Goal: Information Seeking & Learning: Understand process/instructions

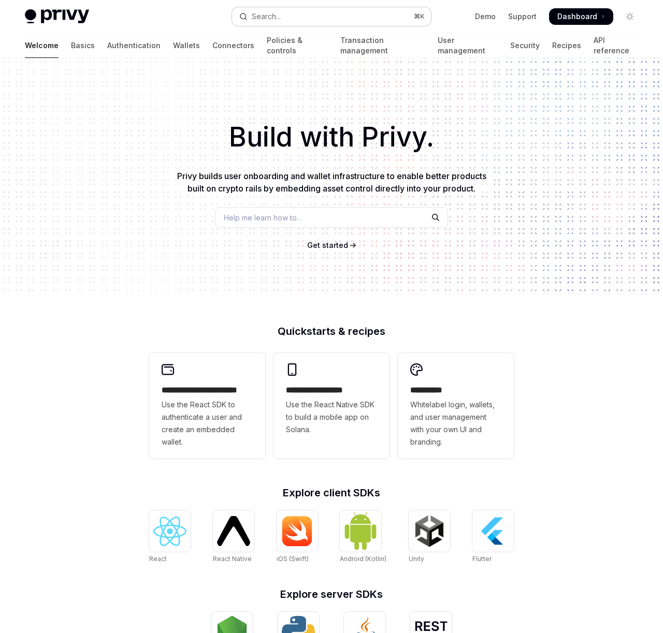
click at [280, 16] on div "Search..." at bounding box center [266, 16] width 29 height 12
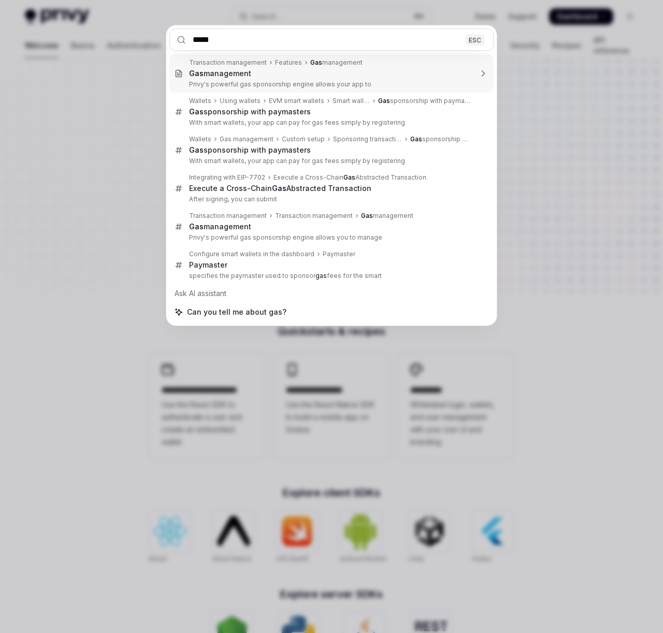
type input "******"
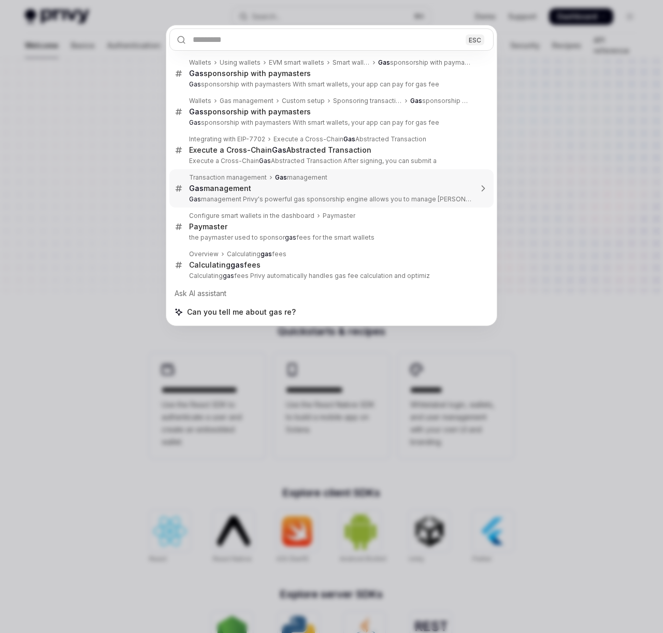
scroll to position [985, 0]
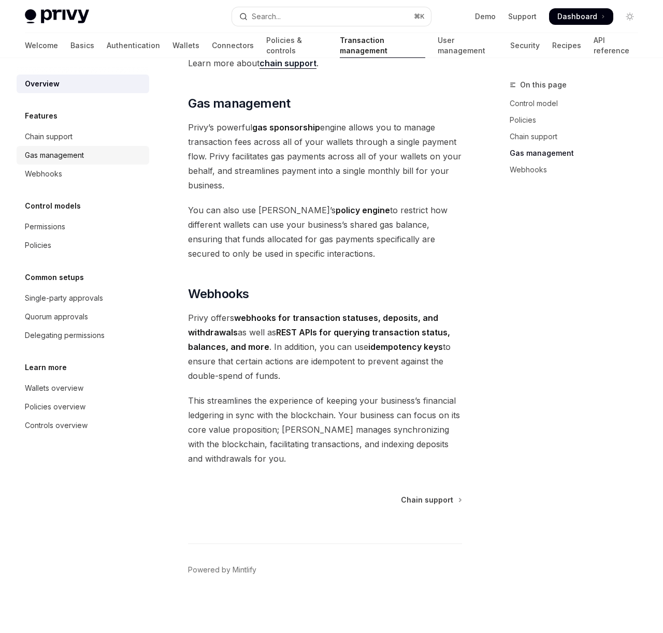
click at [87, 159] on div "Gas management" at bounding box center [84, 155] width 118 height 12
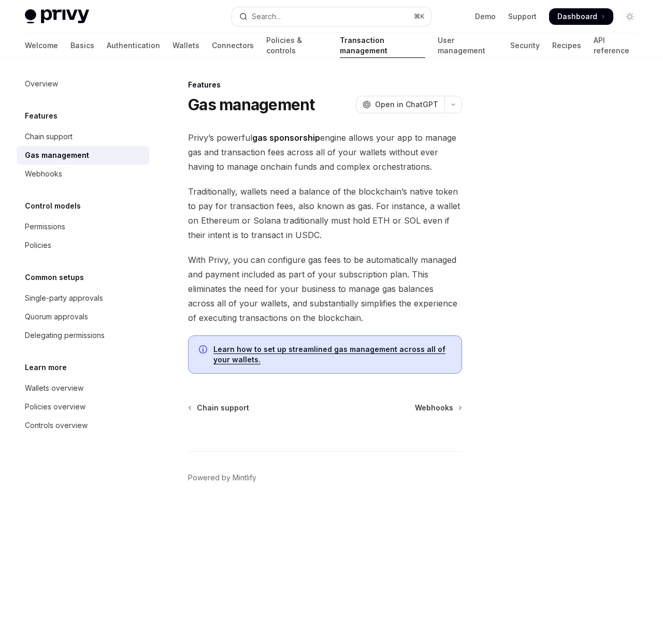
click at [222, 354] on link "Learn how to set up streamlined gas management across all of your wallets." at bounding box center [329, 355] width 232 height 20
type textarea "*"
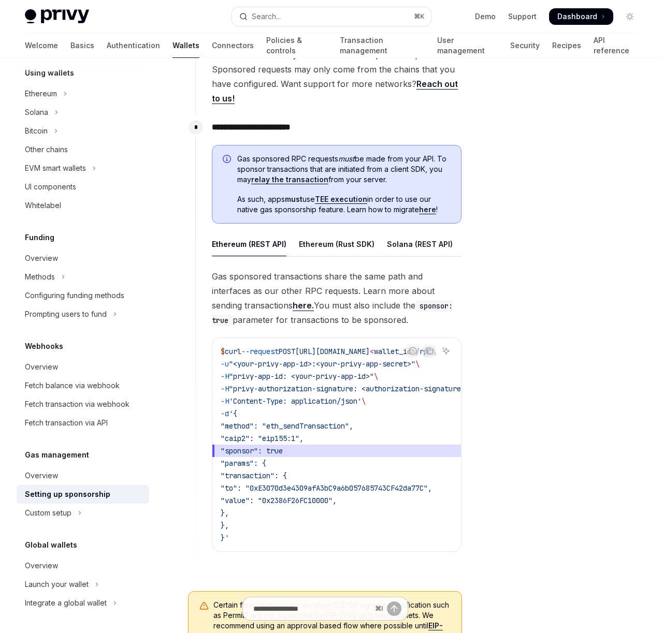
scroll to position [366, 0]
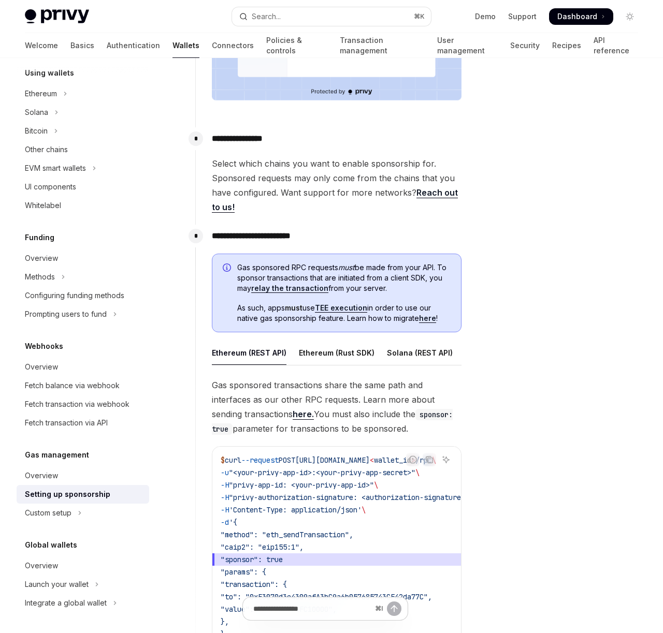
drag, startPoint x: 235, startPoint y: 265, endPoint x: 393, endPoint y: 288, distance: 159.6
click at [395, 288] on div "Gas sponsored RPC requests must be made from your API. To sponsor transactions …" at bounding box center [337, 293] width 250 height 79
copy span "Gas sponsored RPC requests must be made from your API. To sponsor transactions …"
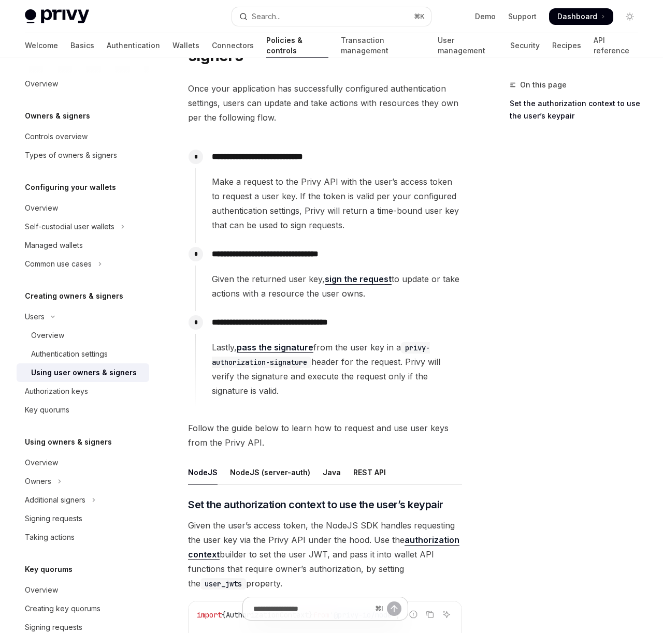
scroll to position [22, 0]
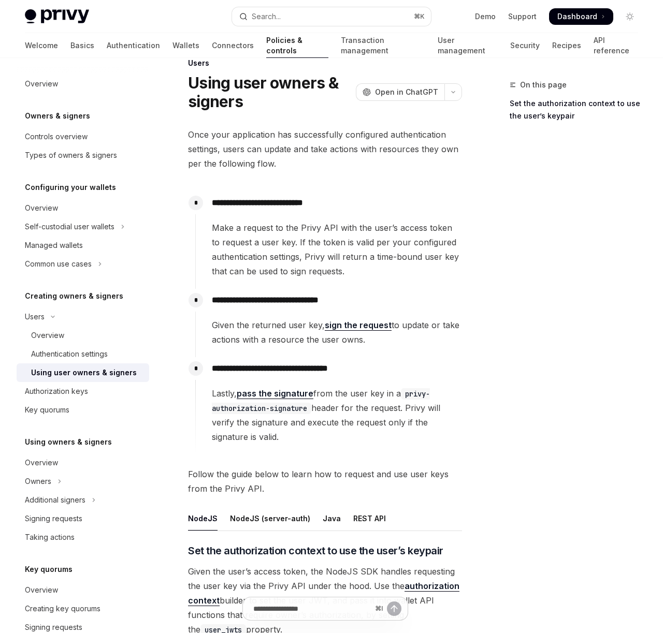
click at [364, 322] on link "sign the request" at bounding box center [358, 325] width 67 height 11
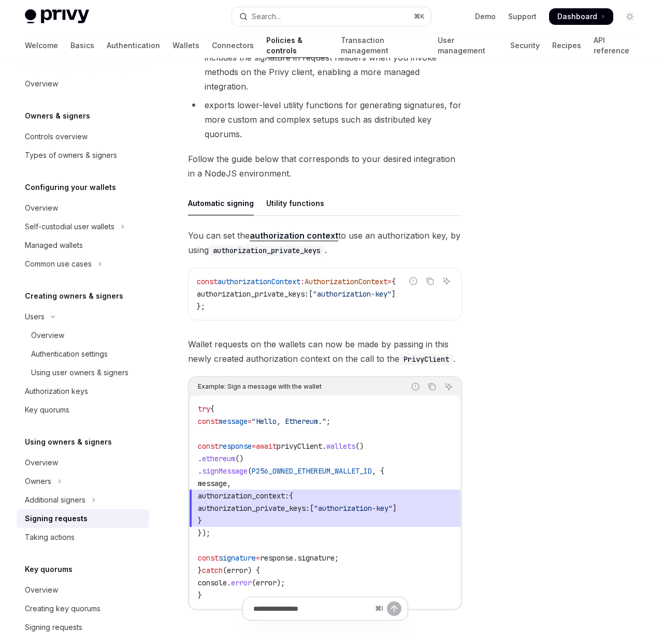
scroll to position [258, 0]
click at [299, 204] on div "Utility functions" at bounding box center [295, 202] width 58 height 24
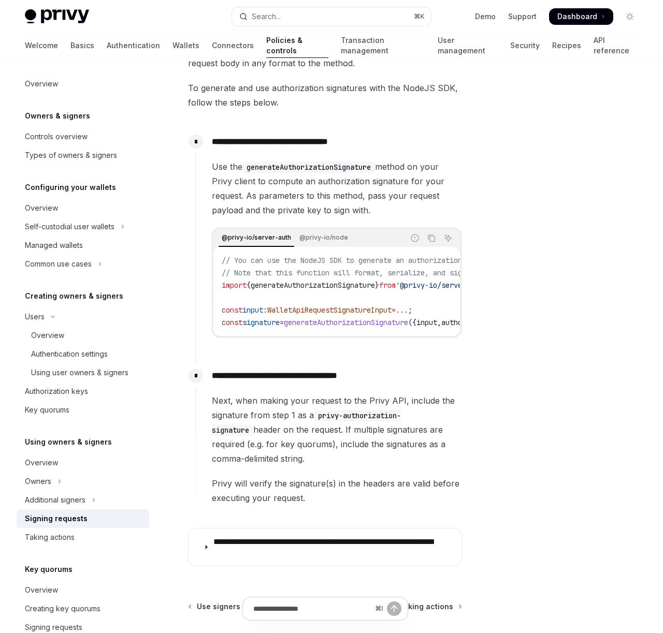
click at [317, 245] on div "@privy-io/server-auth @privy-io/node" at bounding box center [308, 238] width 191 height 18
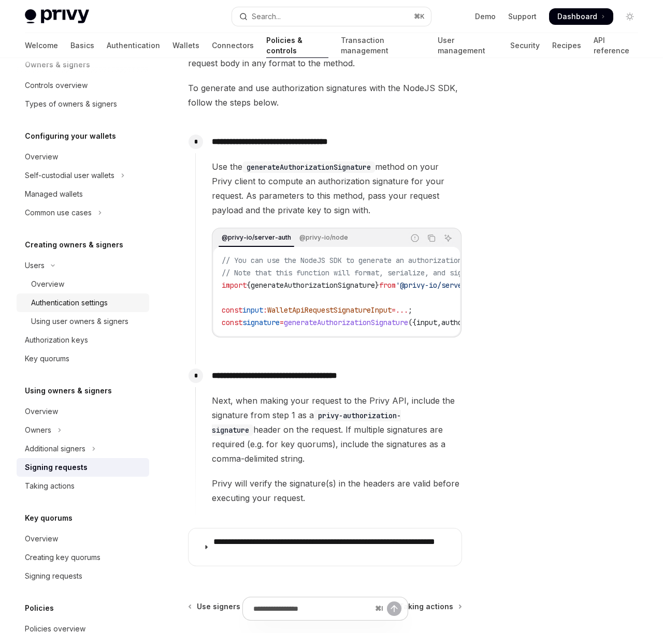
click at [73, 300] on div "Authentication settings" at bounding box center [69, 303] width 77 height 12
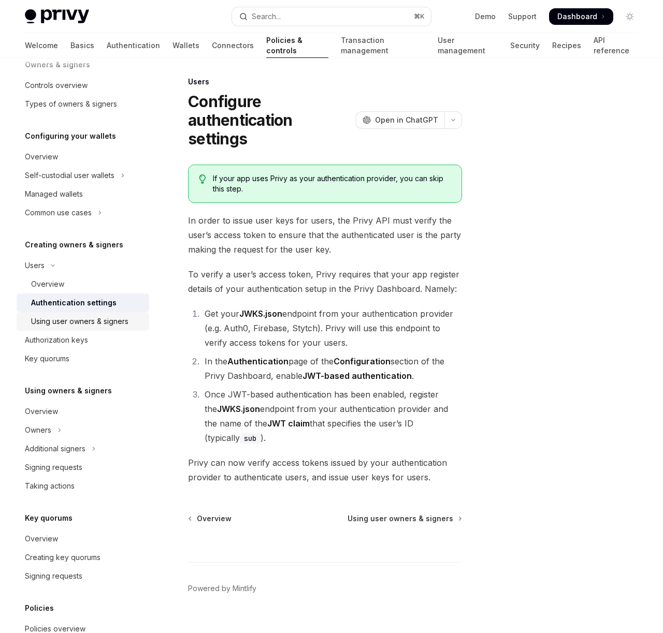
click at [96, 323] on div "Using user owners & signers" at bounding box center [79, 321] width 97 height 12
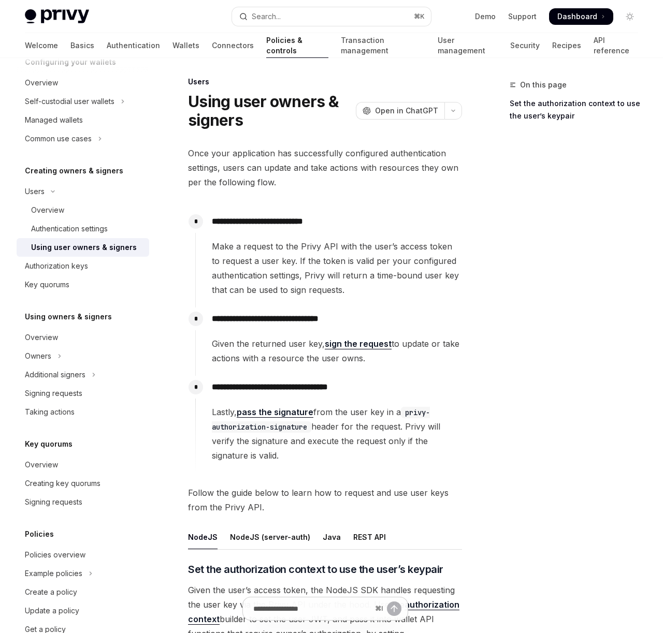
scroll to position [126, 0]
click at [73, 377] on div "Additional signers" at bounding box center [55, 374] width 61 height 12
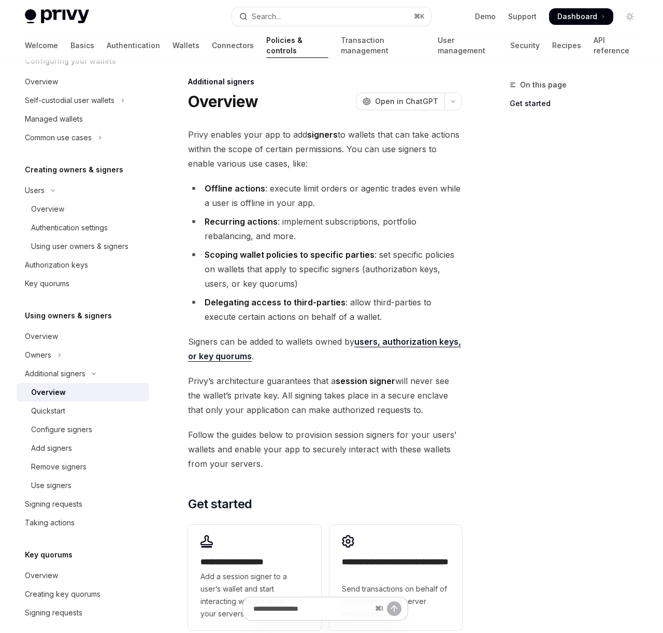
click at [384, 208] on li "Offline actions : execute limit orders or agentic trades even while a user is o…" at bounding box center [325, 195] width 274 height 29
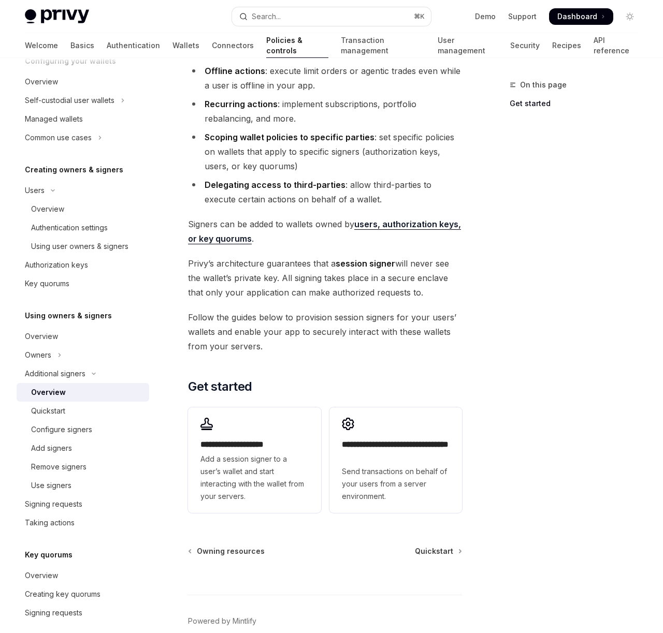
scroll to position [122, 0]
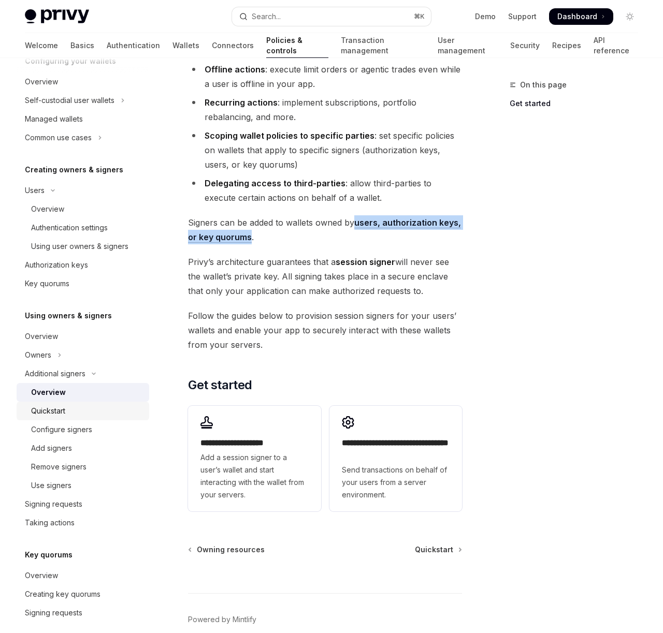
click at [92, 406] on div "Quickstart" at bounding box center [87, 411] width 112 height 12
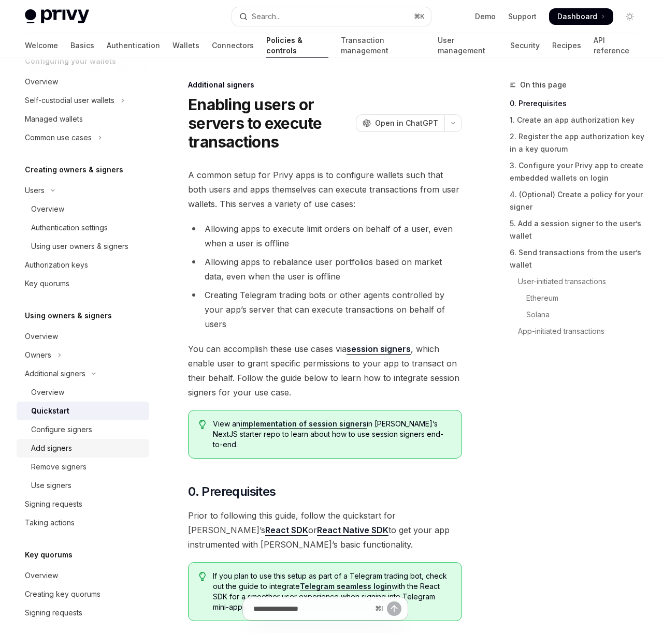
click at [80, 447] on div "Add signers" at bounding box center [87, 448] width 112 height 12
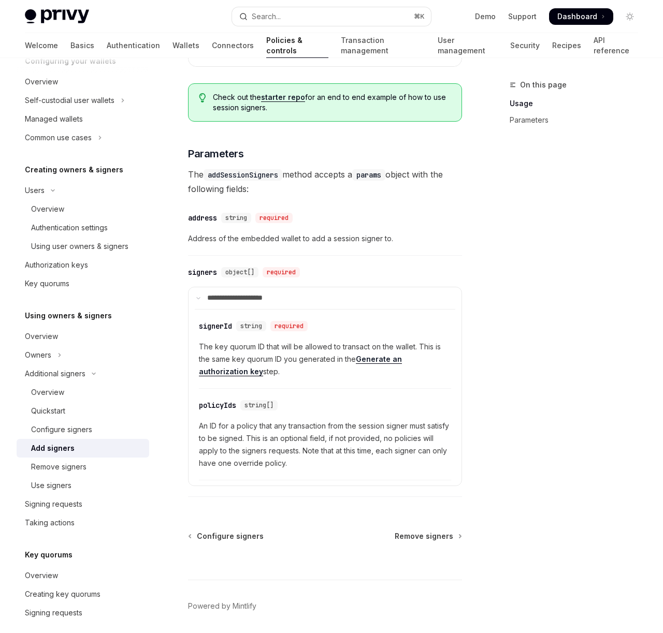
scroll to position [370, 0]
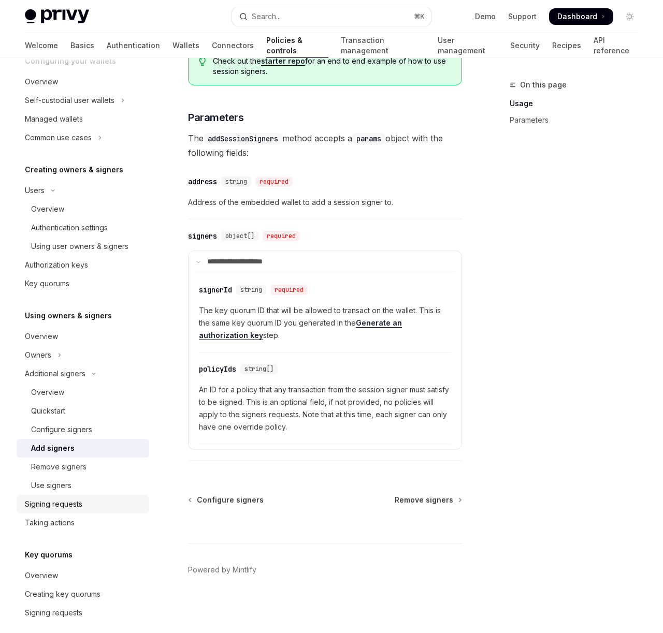
click at [41, 502] on div "Signing requests" at bounding box center [53, 504] width 57 height 12
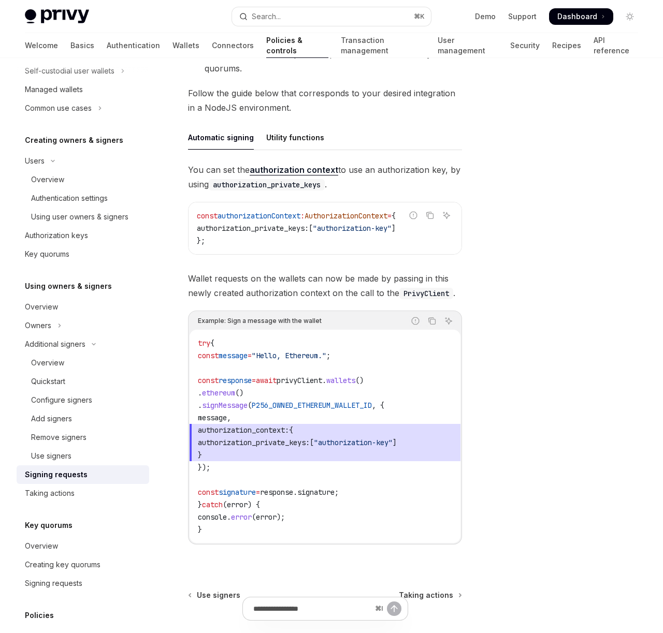
scroll to position [322, 0]
click at [295, 138] on div "Utility functions" at bounding box center [295, 138] width 58 height 24
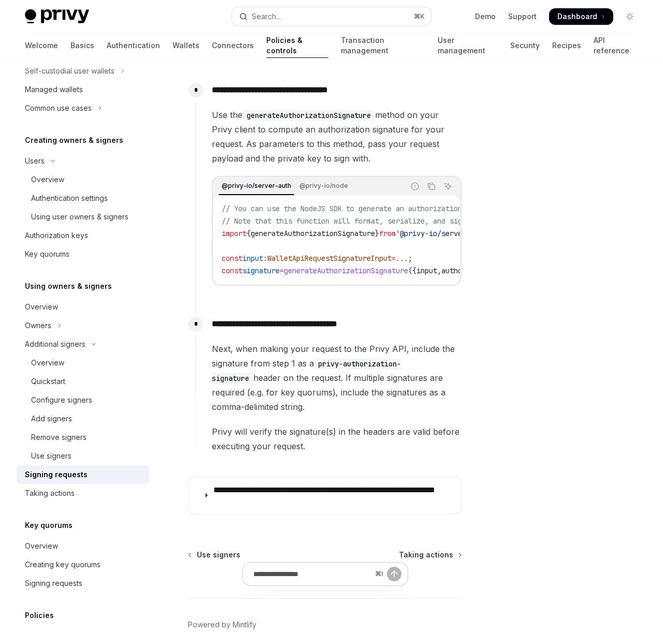
scroll to position [518, 0]
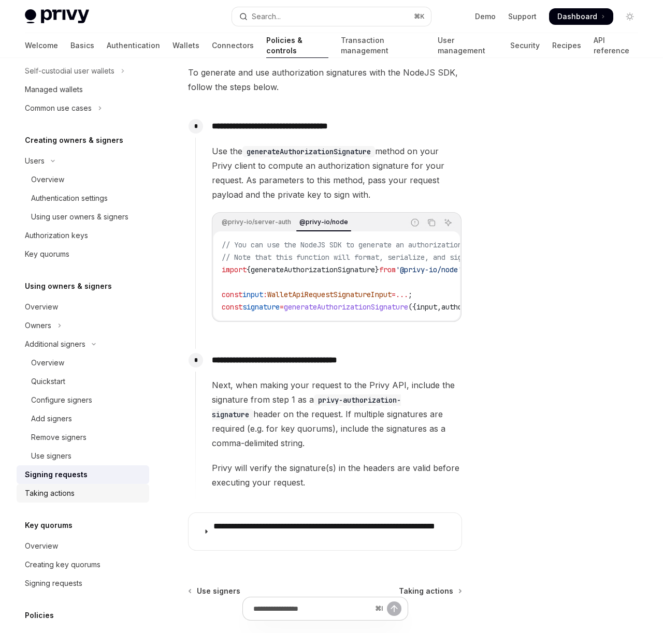
click at [57, 495] on div "Taking actions" at bounding box center [50, 493] width 50 height 12
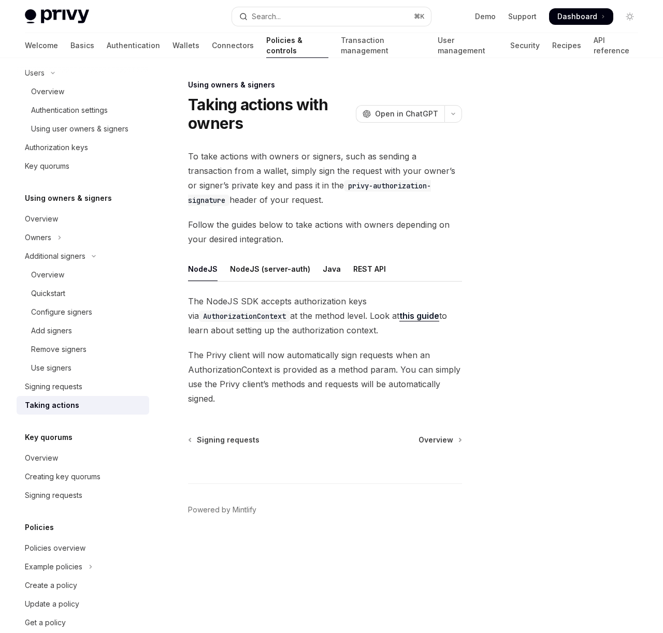
scroll to position [264, 0]
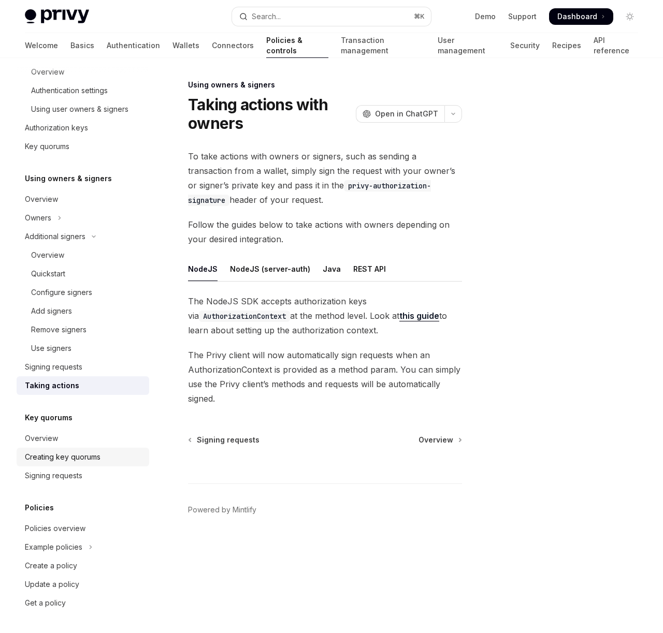
click at [63, 457] on div "Creating key quorums" at bounding box center [63, 457] width 76 height 12
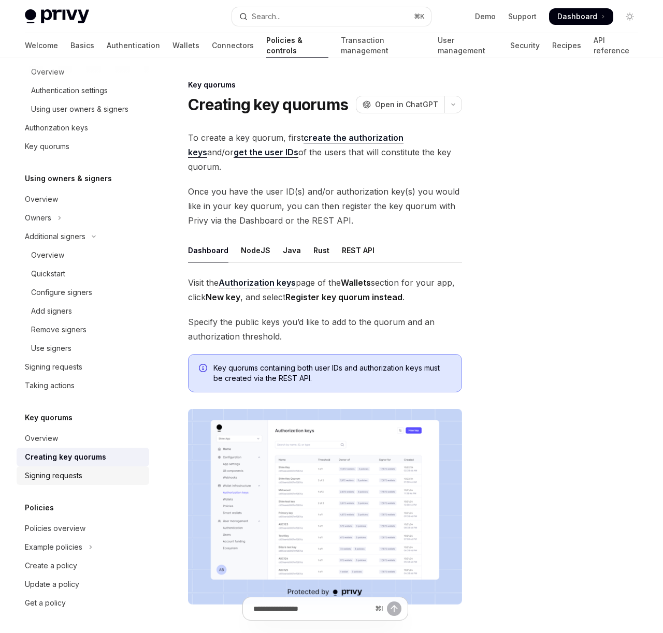
click at [70, 476] on div "Signing requests" at bounding box center [53, 476] width 57 height 12
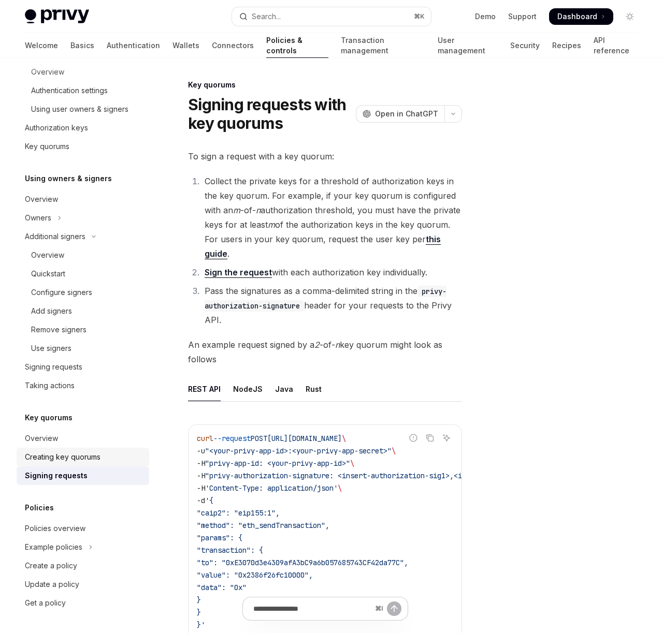
click at [75, 463] on div "Creating key quorums" at bounding box center [63, 457] width 76 height 12
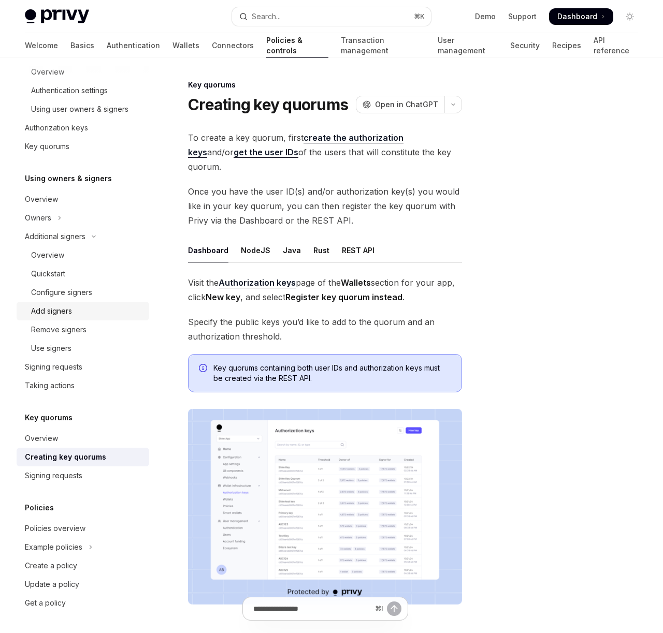
click at [46, 315] on div "Add signers" at bounding box center [51, 311] width 41 height 12
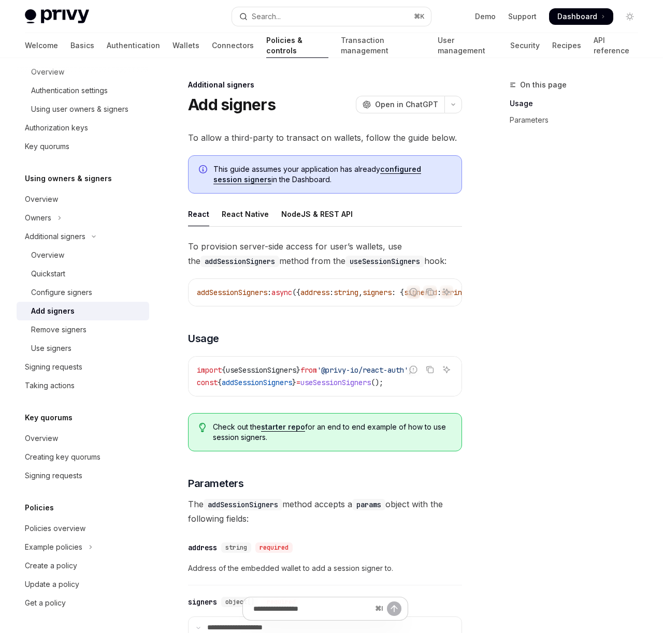
scroll to position [1, 0]
click at [71, 300] on link "Configure signers" at bounding box center [83, 292] width 133 height 19
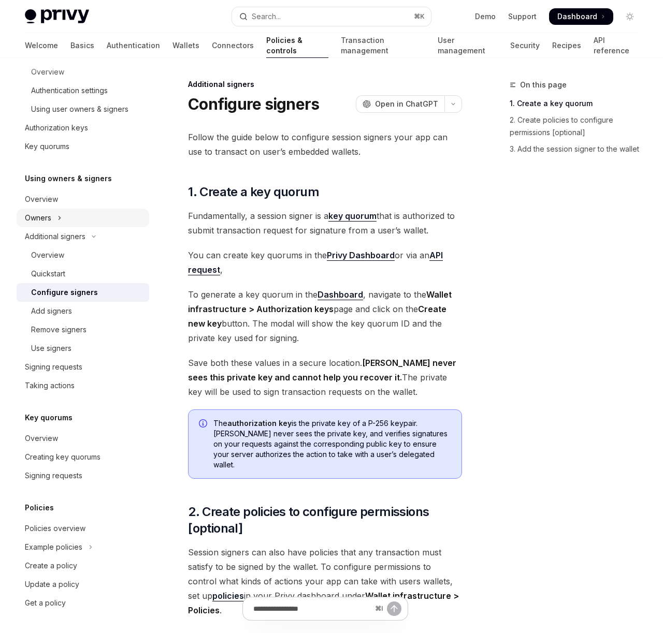
click at [60, 223] on icon "Toggle Owners section" at bounding box center [59, 218] width 4 height 12
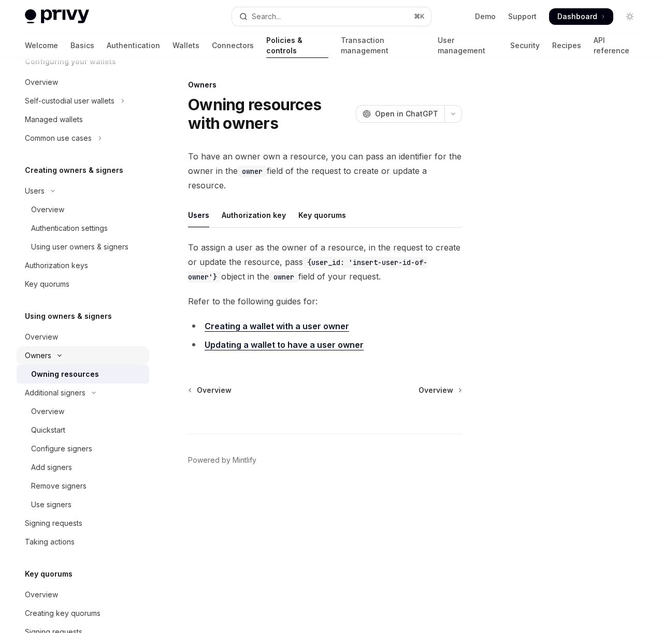
scroll to position [124, 0]
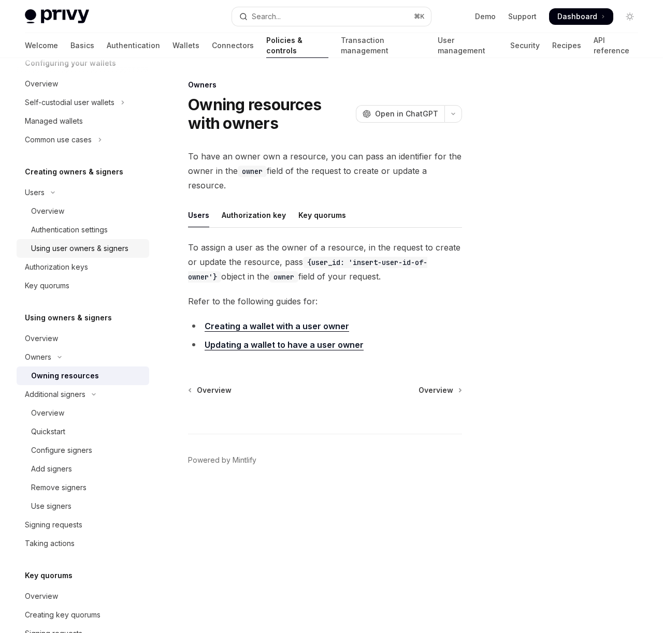
click at [69, 248] on div "Using user owners & signers" at bounding box center [79, 248] width 97 height 12
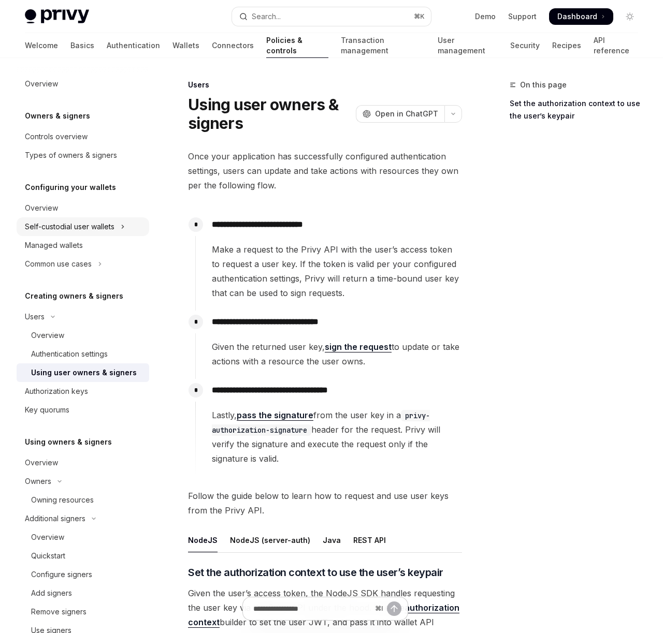
click at [78, 226] on div "Self-custodial user wallets" at bounding box center [70, 227] width 90 height 12
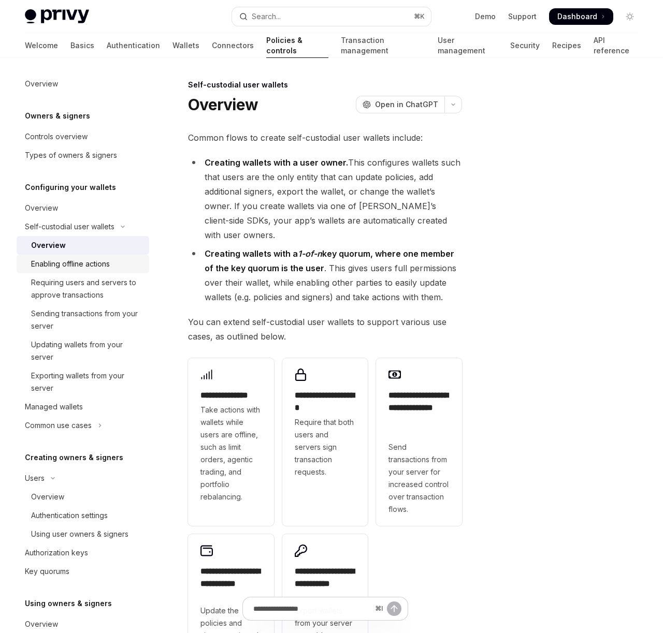
click at [99, 258] on div "Enabling offline actions" at bounding box center [70, 264] width 79 height 12
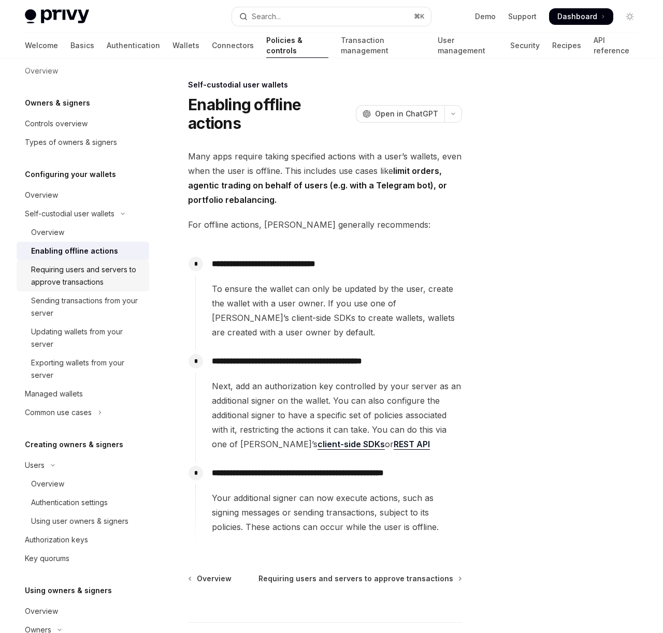
scroll to position [14, 0]
click at [81, 277] on div "Requiring users and servers to approve transactions" at bounding box center [87, 275] width 112 height 25
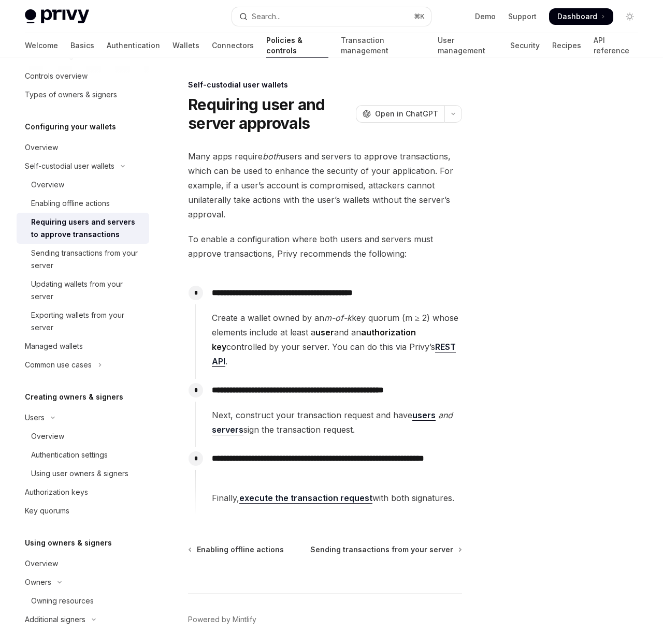
scroll to position [61, 0]
click at [85, 263] on div "Sending transactions from your server" at bounding box center [87, 258] width 112 height 25
type textarea "*"
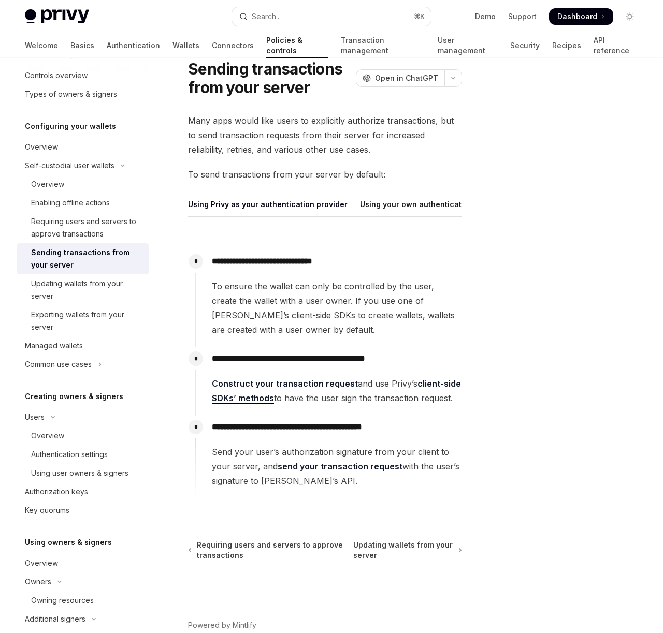
scroll to position [48, 0]
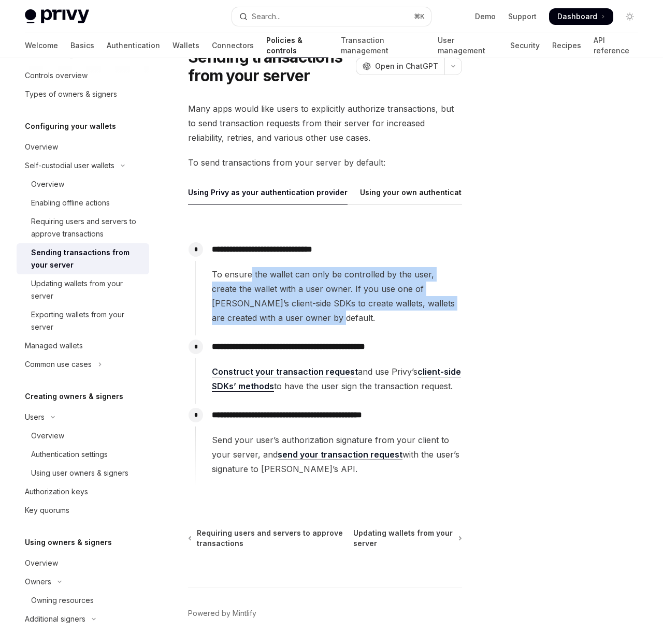
drag, startPoint x: 249, startPoint y: 272, endPoint x: 333, endPoint y: 313, distance: 93.6
click at [333, 313] on span "To ensure the wallet can only be controlled by the user, create the wallet with…" at bounding box center [337, 296] width 250 height 58
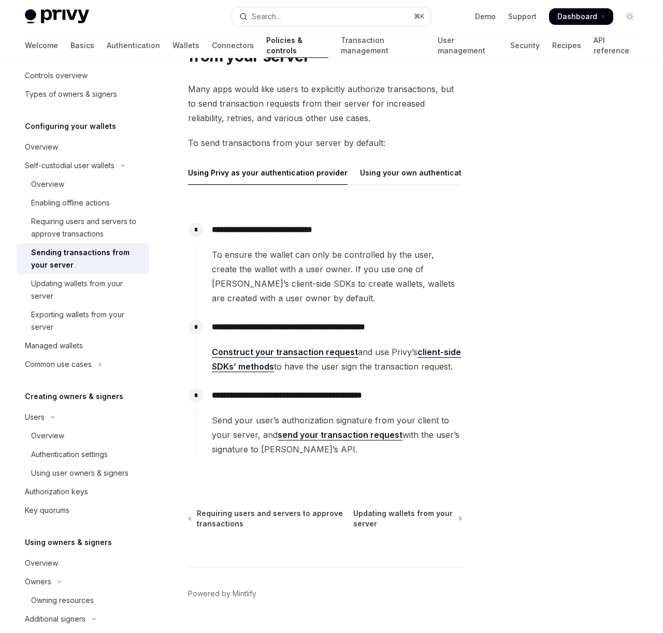
scroll to position [91, 0]
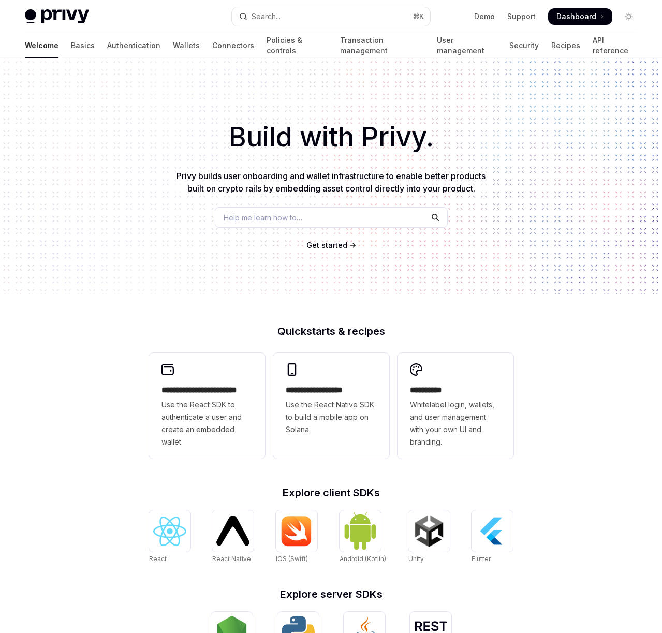
click at [584, 13] on span "Dashboard" at bounding box center [577, 16] width 40 height 10
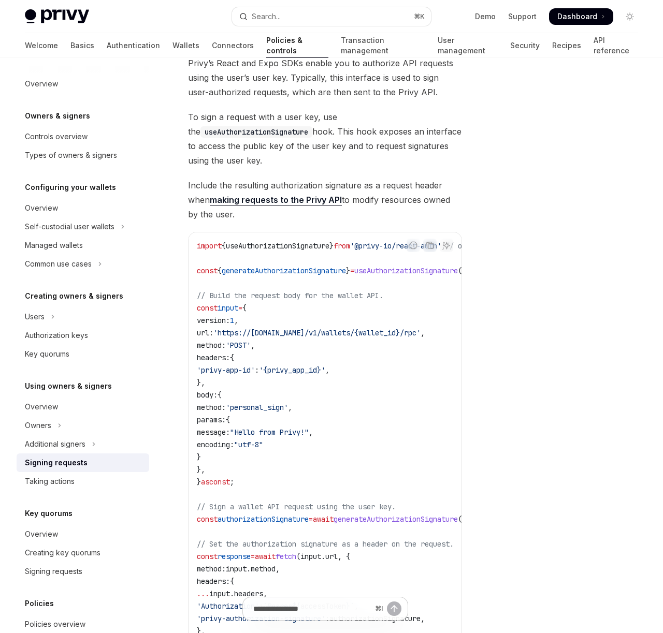
scroll to position [216, 0]
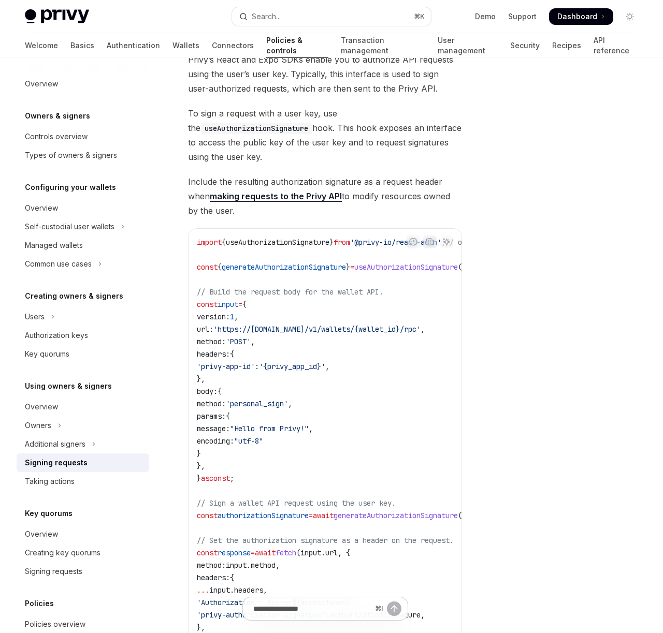
click at [406, 197] on span "Include the resulting authorization signature as a request header when making r…" at bounding box center [325, 195] width 274 height 43
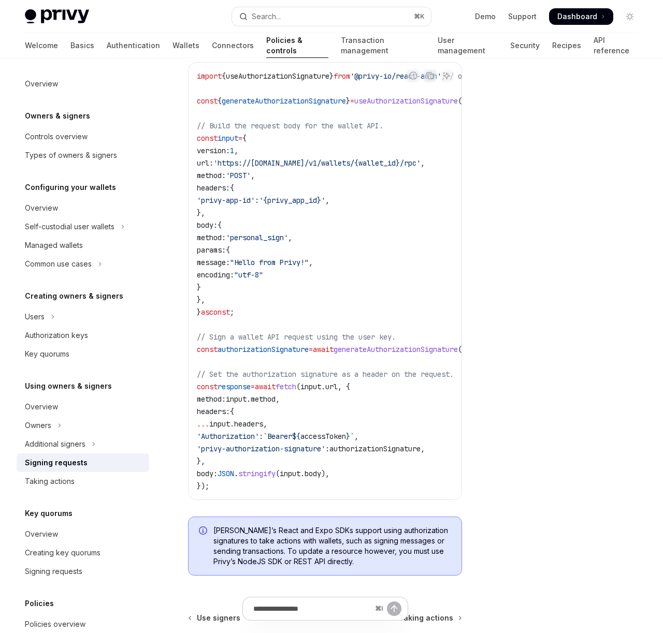
scroll to position [0, 1]
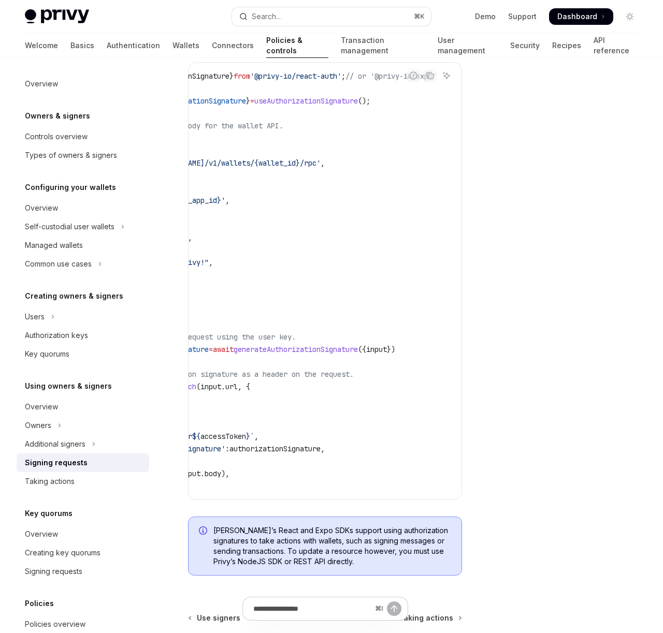
click at [340, 356] on code "import { useAuthorizationSignature } from '@privy-io/react-auth' ; // or '@priv…" at bounding box center [279, 281] width 365 height 423
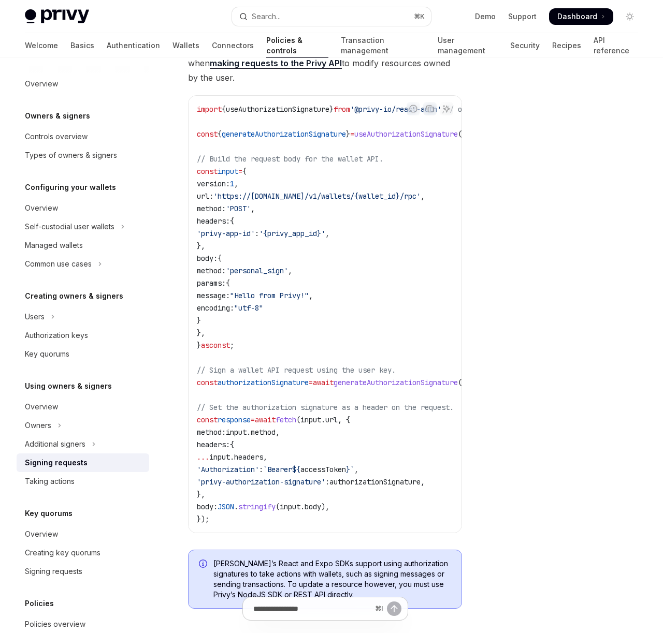
scroll to position [350, 0]
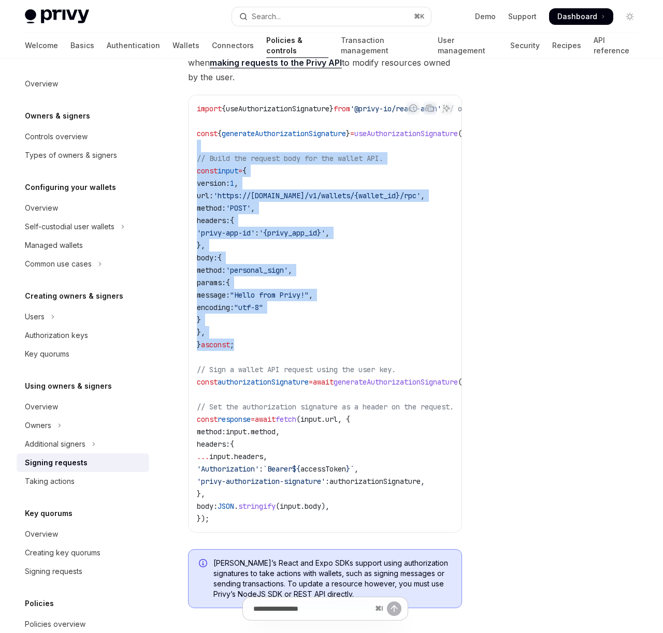
drag, startPoint x: 268, startPoint y: 345, endPoint x: 173, endPoint y: 150, distance: 216.8
click at [173, 150] on div "Using owners & signers Signing requests OpenAI Open in ChatGPT OpenAI Open in C…" at bounding box center [228, 256] width 472 height 1055
copy code "// Build the request body for the wallet API. const input = { version: 1 , url:…"
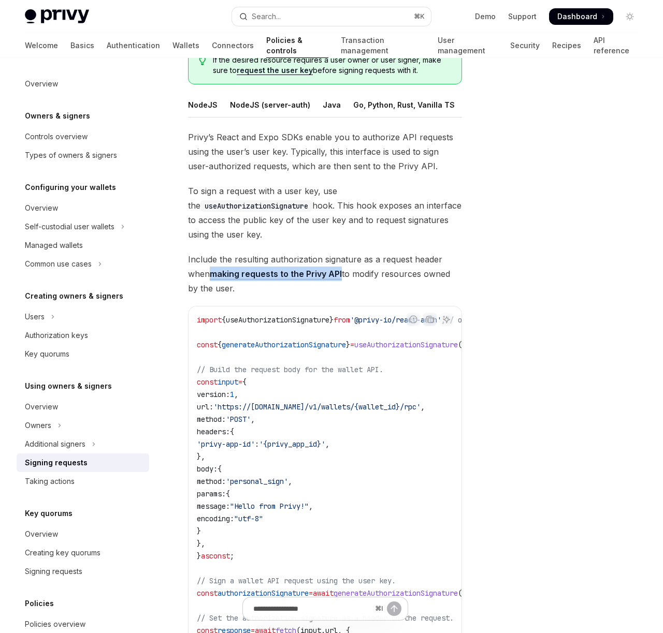
scroll to position [141, 0]
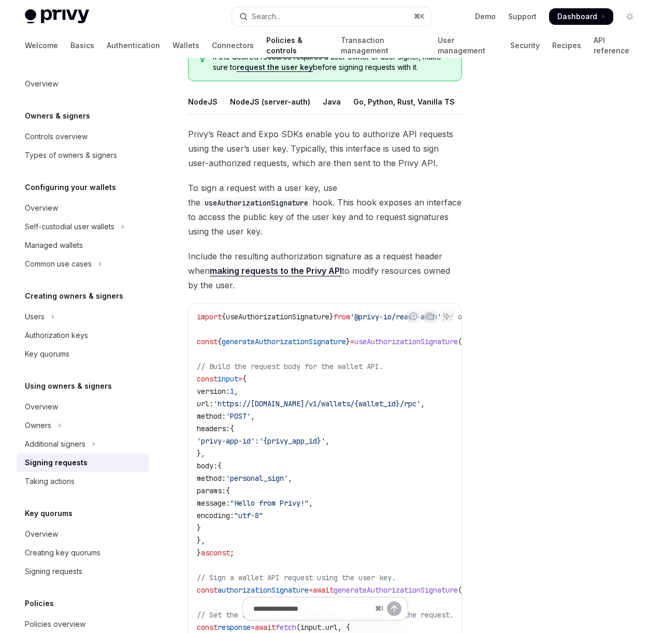
click at [438, 169] on span "Privy’s React and Expo SDKs enable you to authorize API requests using the user…" at bounding box center [325, 148] width 274 height 43
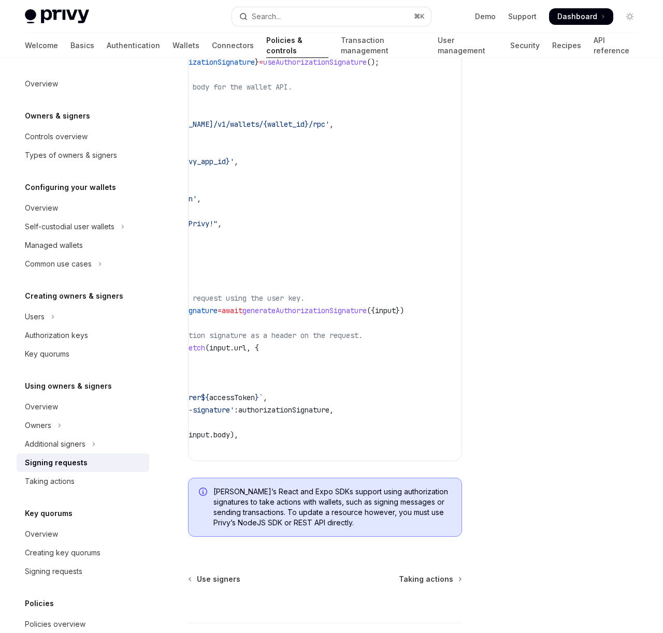
scroll to position [0, 0]
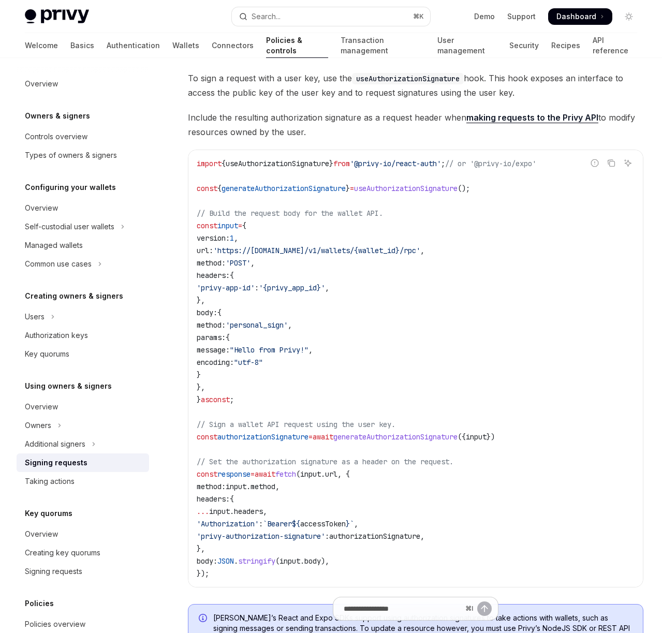
scroll to position [221, 0]
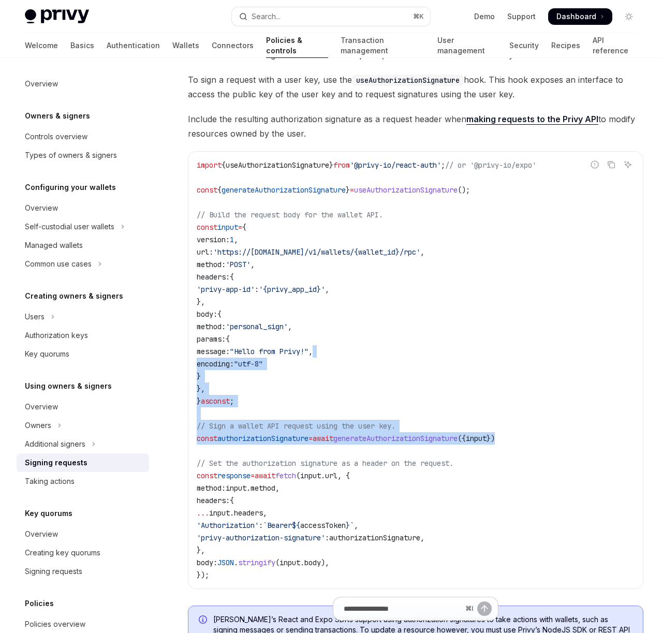
drag, startPoint x: 529, startPoint y: 429, endPoint x: 505, endPoint y: 348, distance: 84.1
click at [506, 348] on code "import { useAuthorizationSignature } from '@privy-io/react-auth' ; // or '@priv…" at bounding box center [416, 370] width 438 height 423
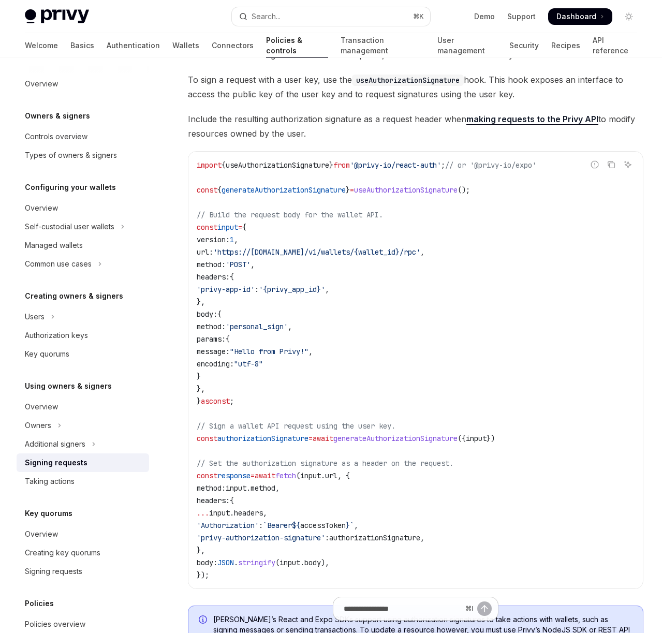
click at [505, 348] on code "import { useAuthorizationSignature } from '@privy-io/react-auth' ; // or '@priv…" at bounding box center [416, 370] width 438 height 423
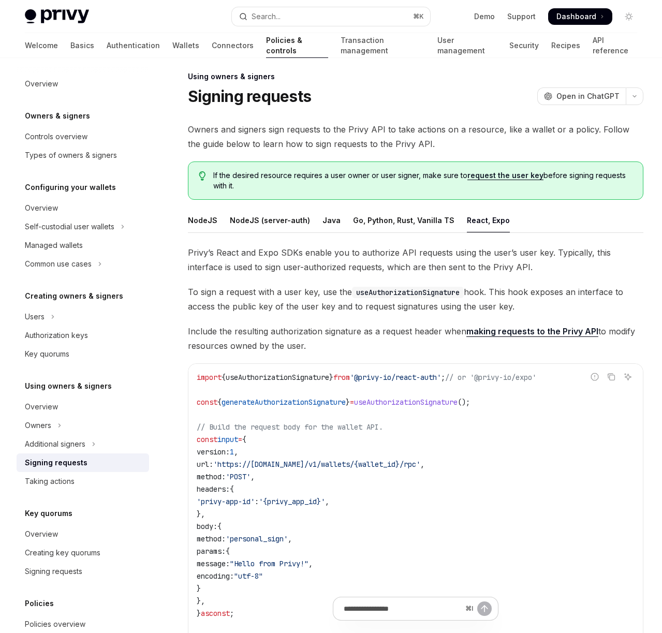
scroll to position [0, 0]
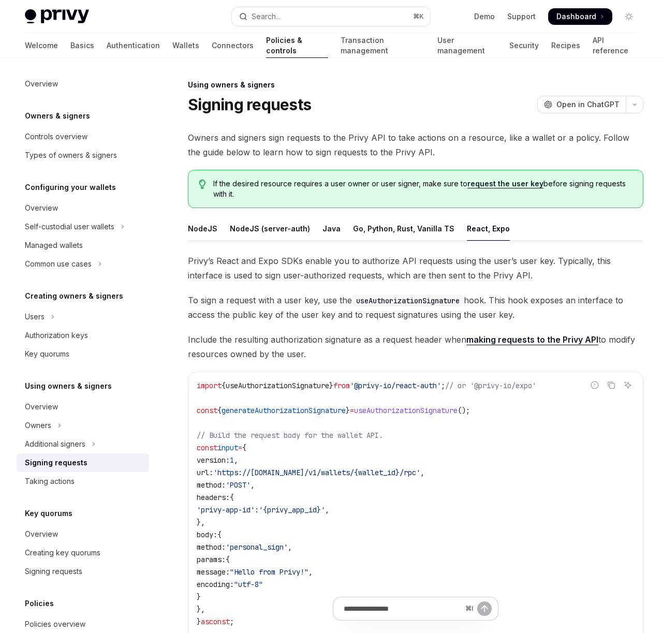
click at [500, 183] on link "request the user key" at bounding box center [506, 183] width 76 height 9
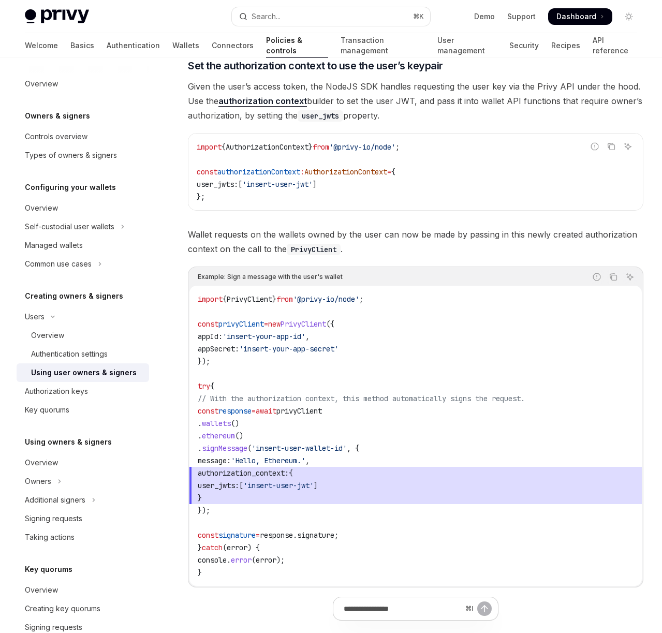
scroll to position [402, 0]
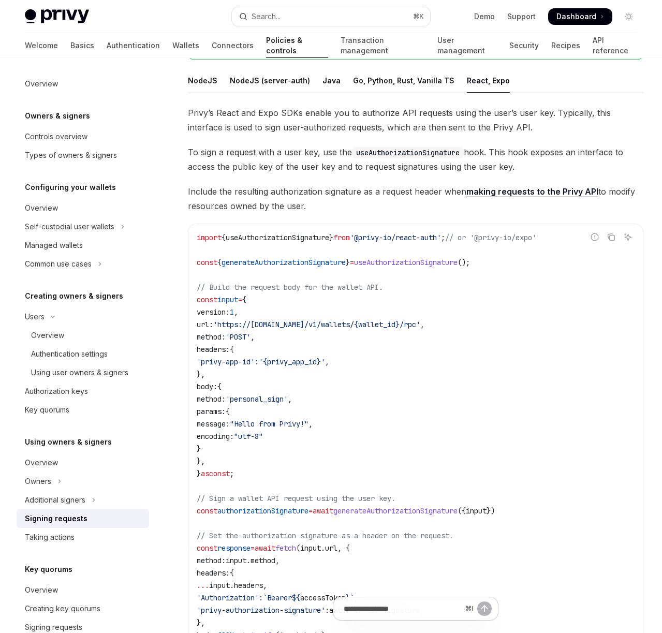
scroll to position [182, 0]
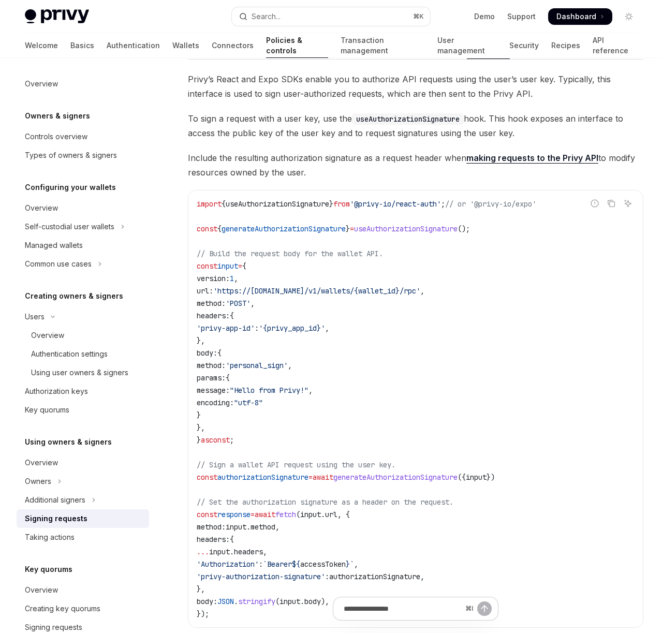
drag, startPoint x: 362, startPoint y: 360, endPoint x: 609, endPoint y: 357, distance: 247.5
click at [363, 359] on code "import { useAuthorizationSignature } from '@privy-io/react-auth' ; // or '@priv…" at bounding box center [416, 409] width 438 height 423
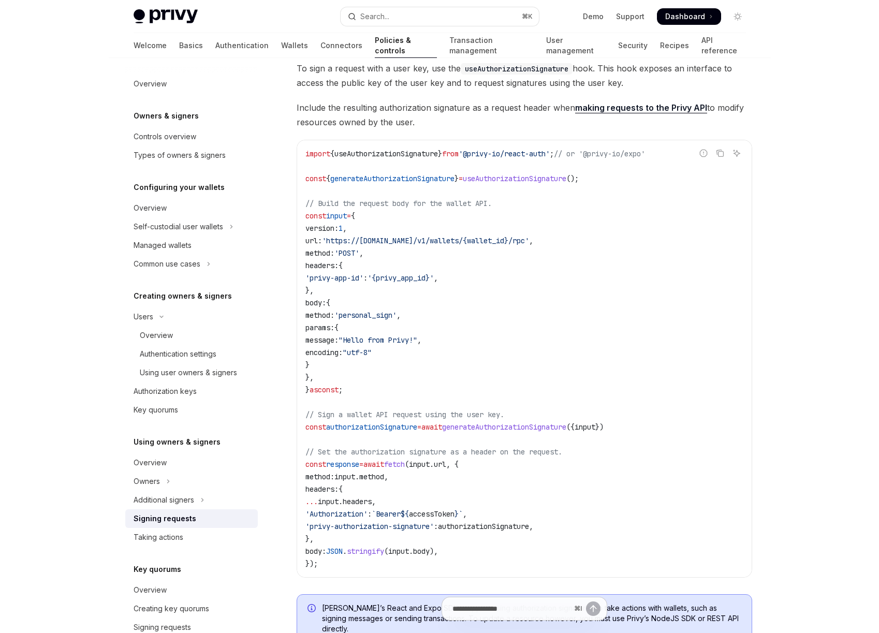
scroll to position [244, 0]
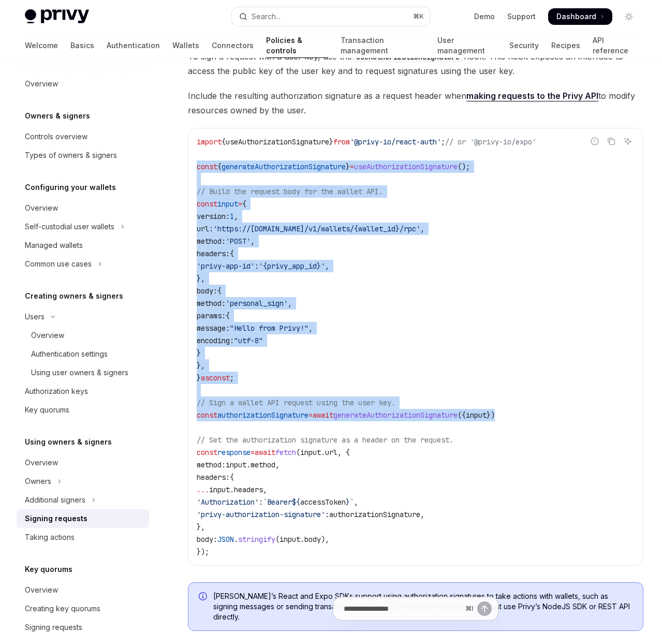
drag, startPoint x: 313, startPoint y: 323, endPoint x: 195, endPoint y: 169, distance: 193.5
click at [195, 169] on div "import { useAuthorizationSignature } from '@privy-io/react-auth' ; // or '@priv…" at bounding box center [415, 346] width 455 height 437
copy code "const { generateAuthorizationSignature } = useAuthorizationSignature (); // Bui…"
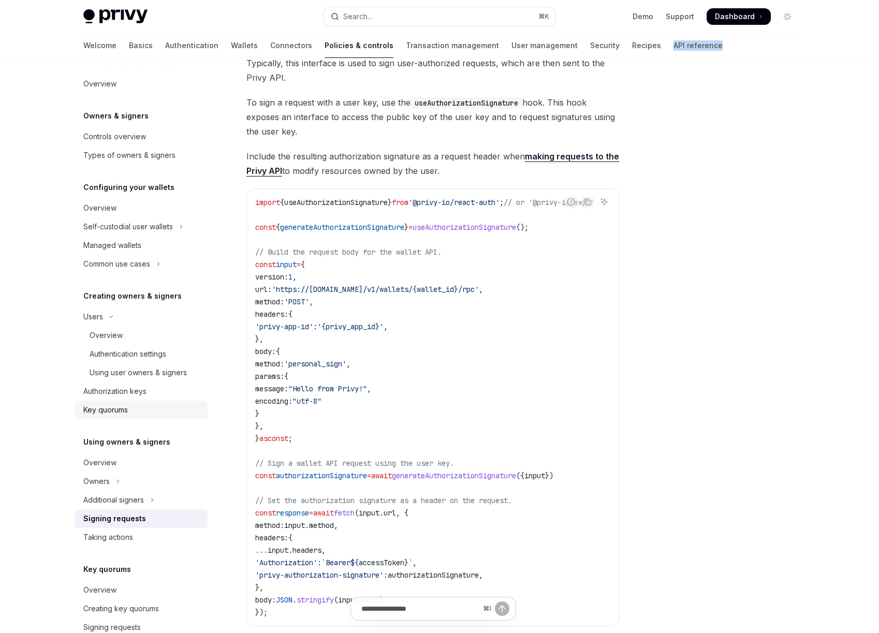
scroll to position [152, 0]
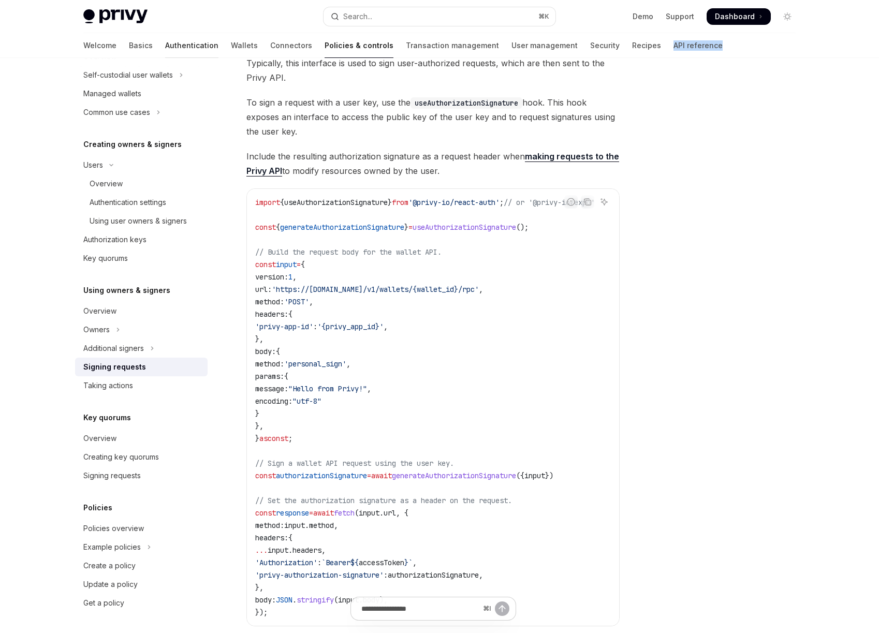
click at [165, 46] on link "Authentication" at bounding box center [191, 45] width 53 height 25
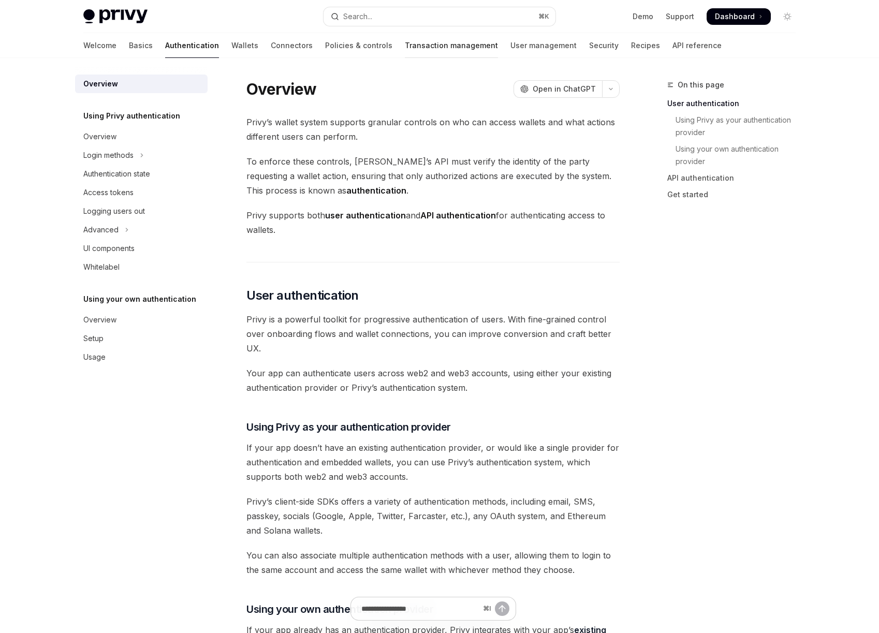
click at [405, 47] on link "Transaction management" at bounding box center [451, 45] width 93 height 25
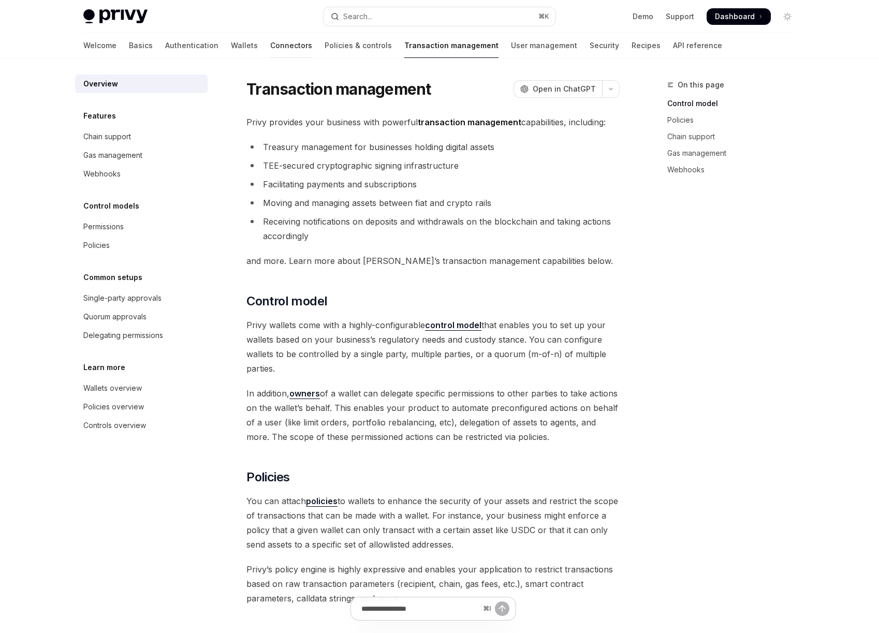
click at [270, 42] on link "Connectors" at bounding box center [291, 45] width 42 height 25
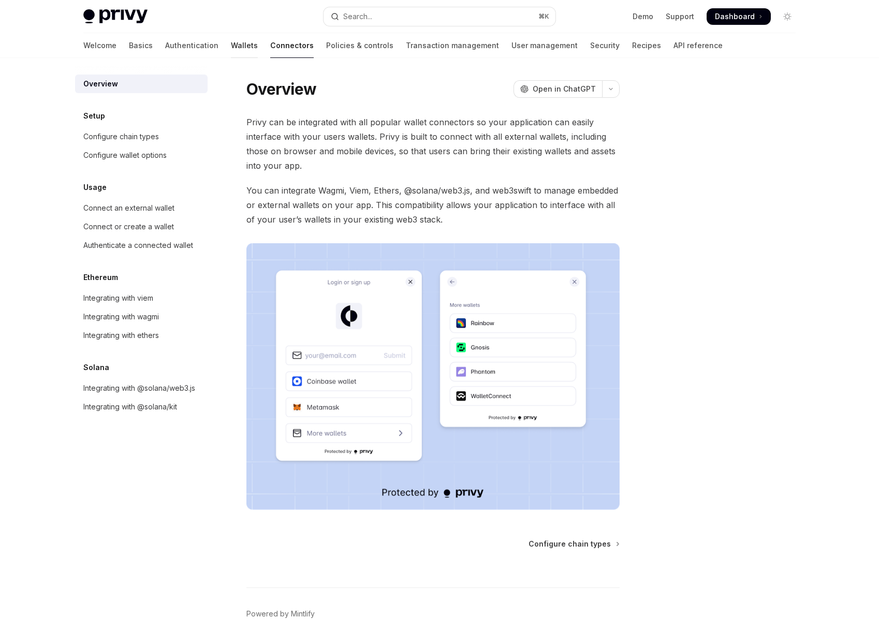
click at [231, 42] on link "Wallets" at bounding box center [244, 45] width 27 height 25
type textarea "*"
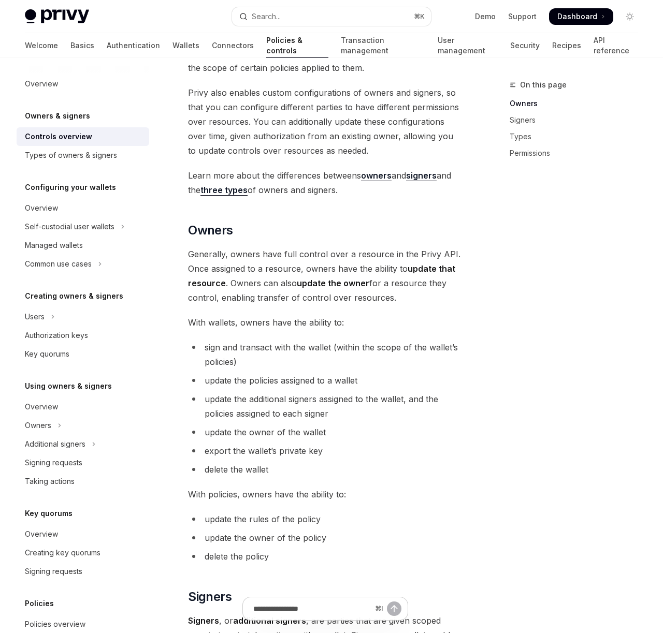
scroll to position [58, 0]
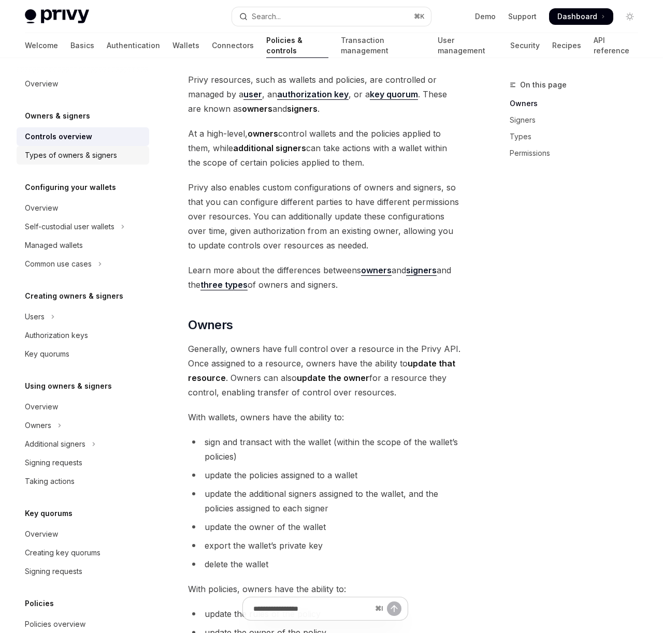
click at [97, 151] on div "Types of owners & signers" at bounding box center [71, 155] width 92 height 12
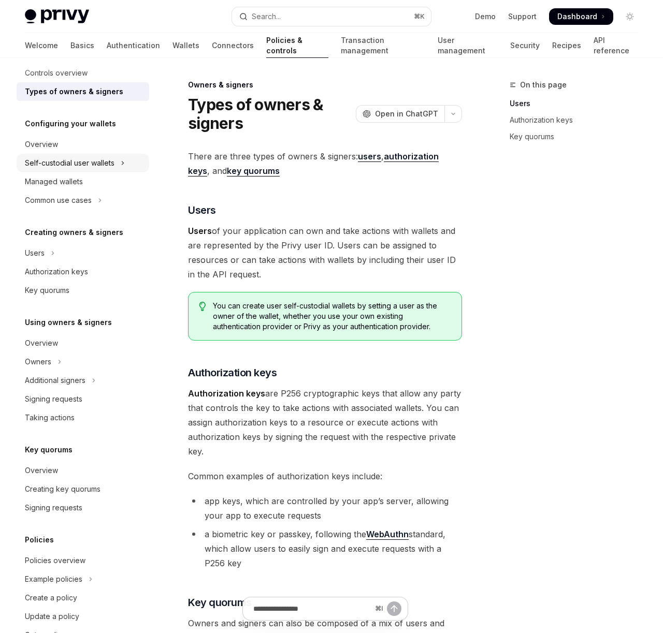
scroll to position [65, 0]
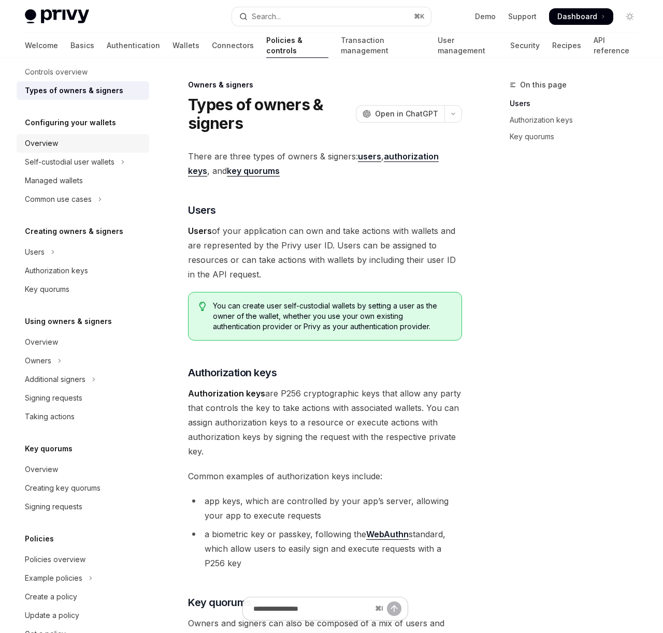
click at [84, 150] on link "Overview" at bounding box center [83, 143] width 133 height 19
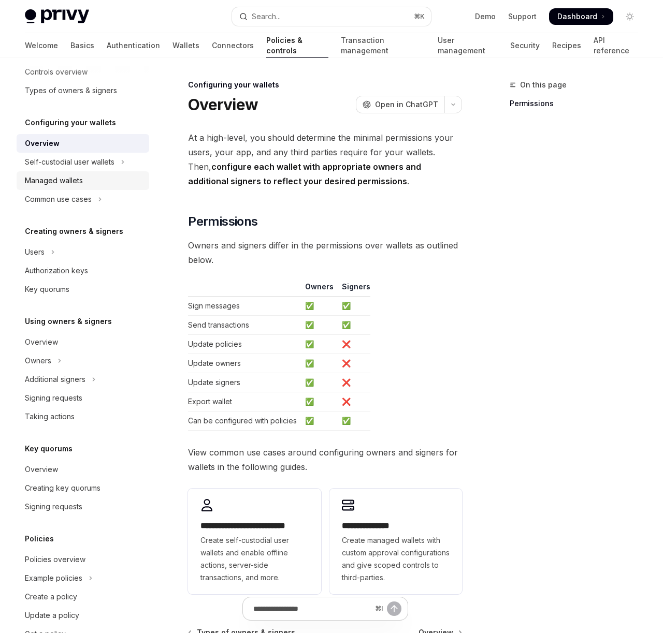
click at [75, 183] on div "Managed wallets" at bounding box center [54, 180] width 58 height 12
type textarea "*"
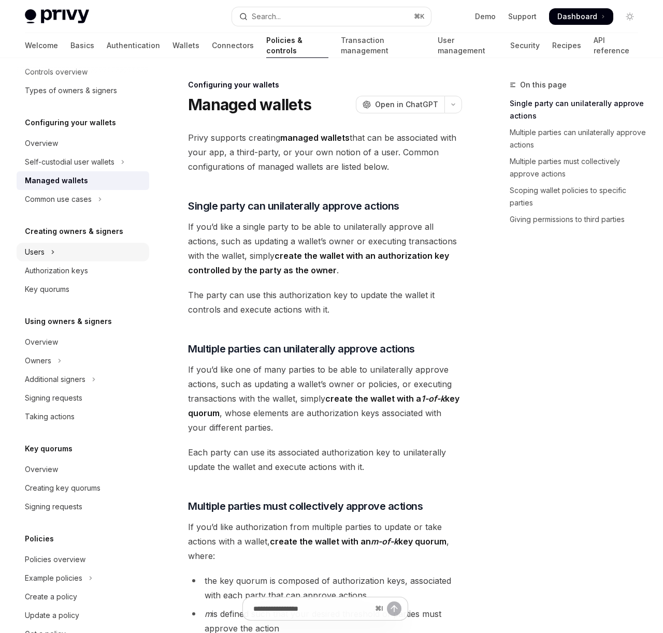
scroll to position [96, 0]
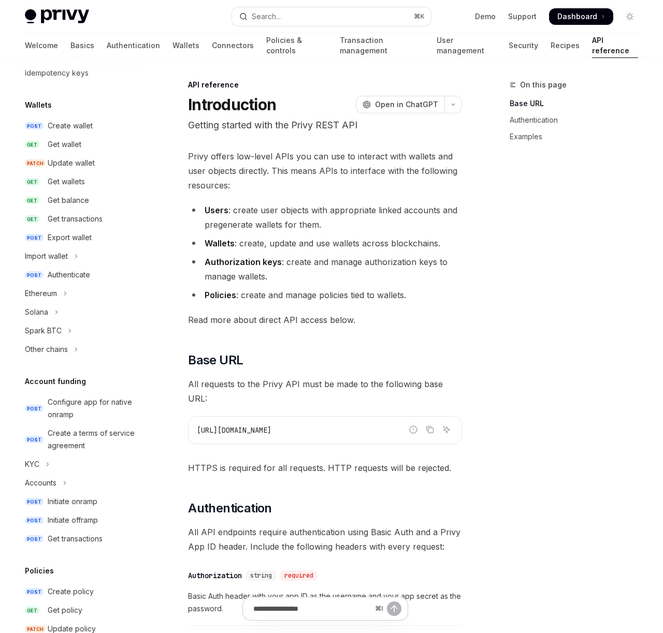
scroll to position [79, 0]
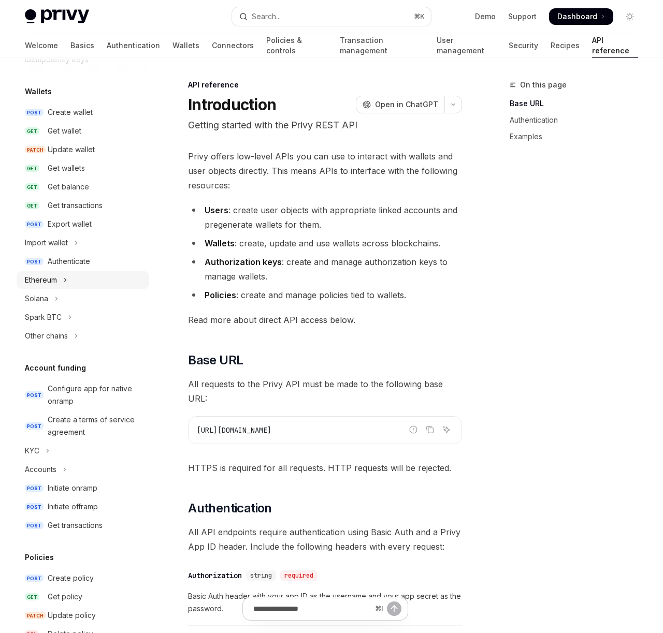
click at [63, 279] on button "Ethereum" at bounding box center [83, 280] width 133 height 19
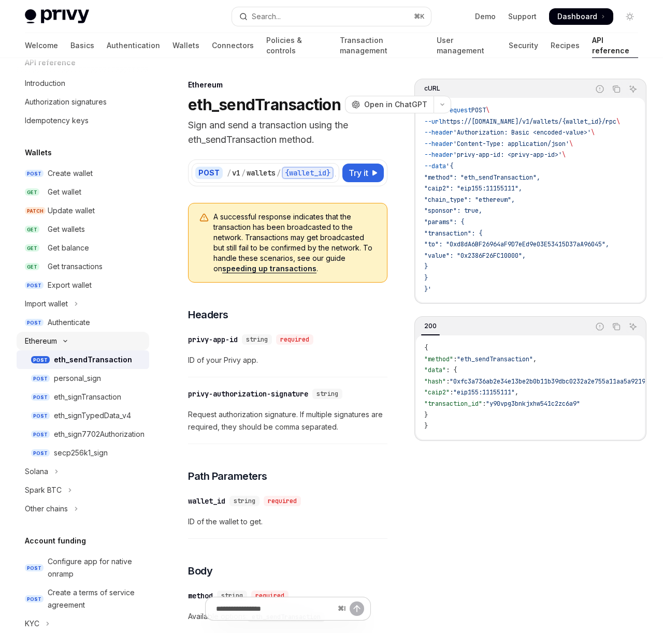
scroll to position [16, 0]
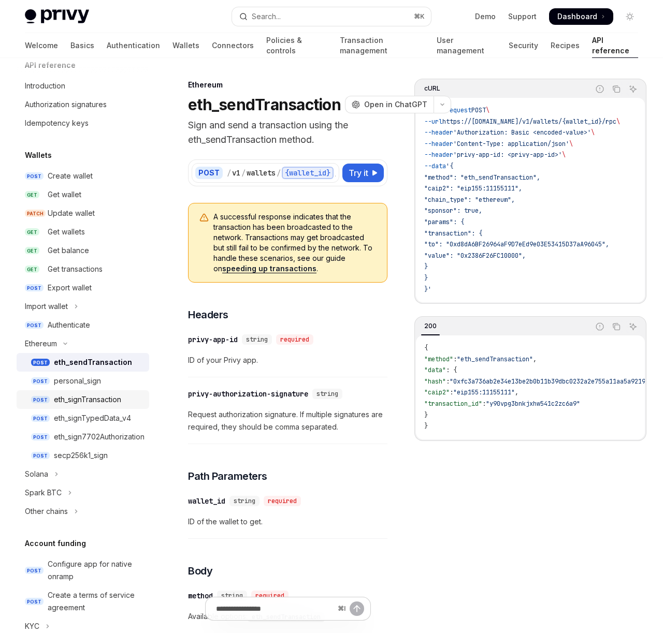
click at [92, 397] on div "eth_signTransaction" at bounding box center [87, 400] width 67 height 12
type textarea "*"
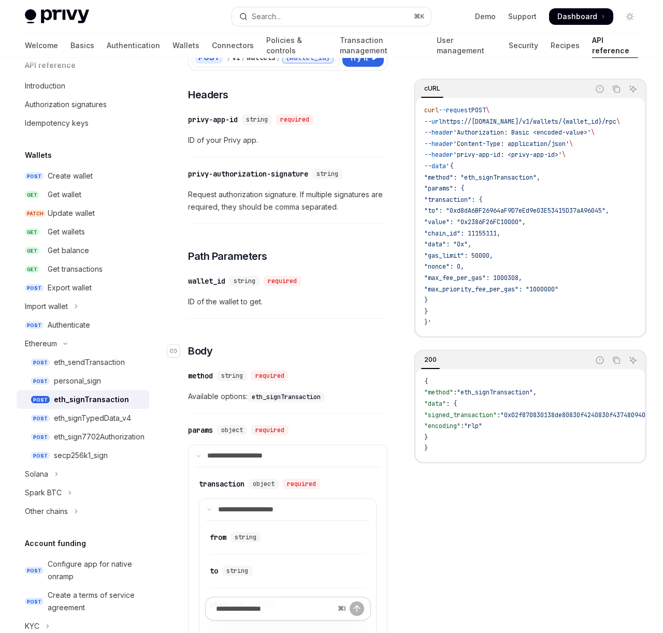
scroll to position [104, 0]
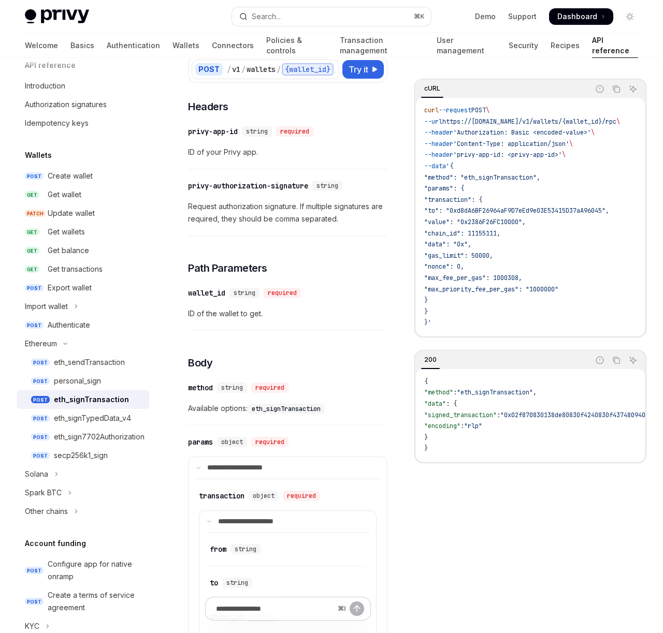
click at [509, 176] on span ""method": "eth_signTransaction"," at bounding box center [482, 177] width 116 height 8
drag, startPoint x: 512, startPoint y: 215, endPoint x: 502, endPoint y: 205, distance: 14.3
click at [508, 213] on span ""to": "0xd8dA6BF26964aF9D7eEd9e03E53415D37aA96045"," at bounding box center [516, 211] width 185 height 8
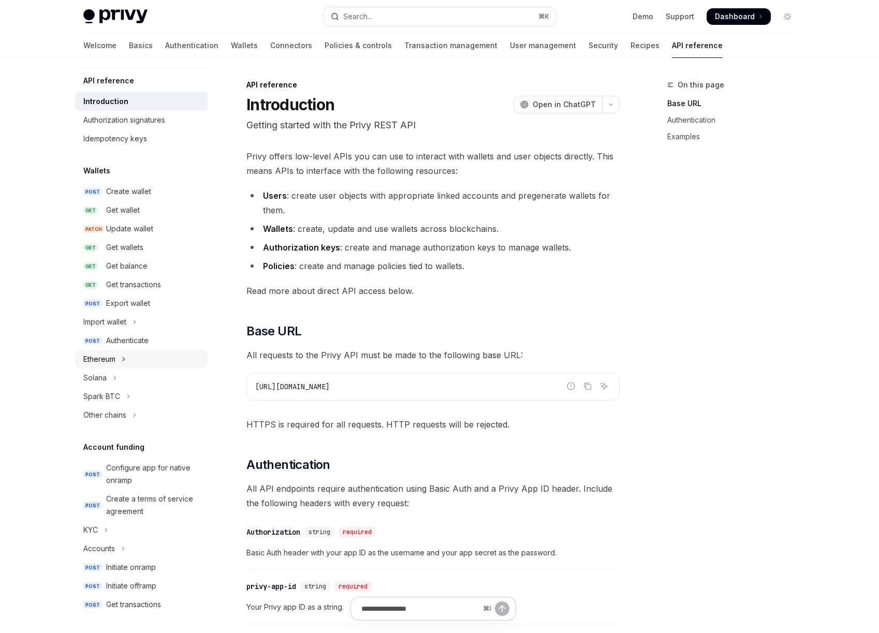
click at [128, 360] on button "Ethereum" at bounding box center [141, 359] width 133 height 19
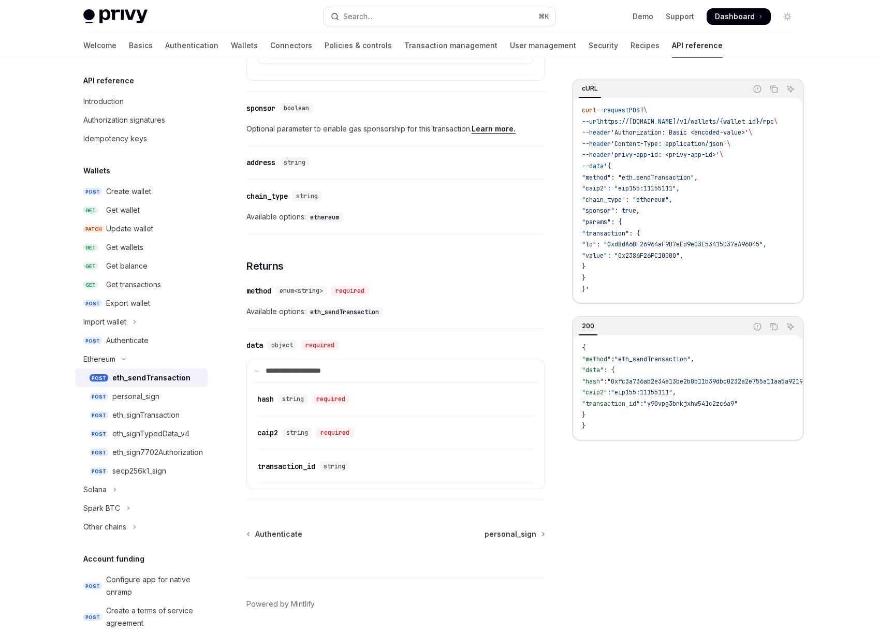
scroll to position [1059, 0]
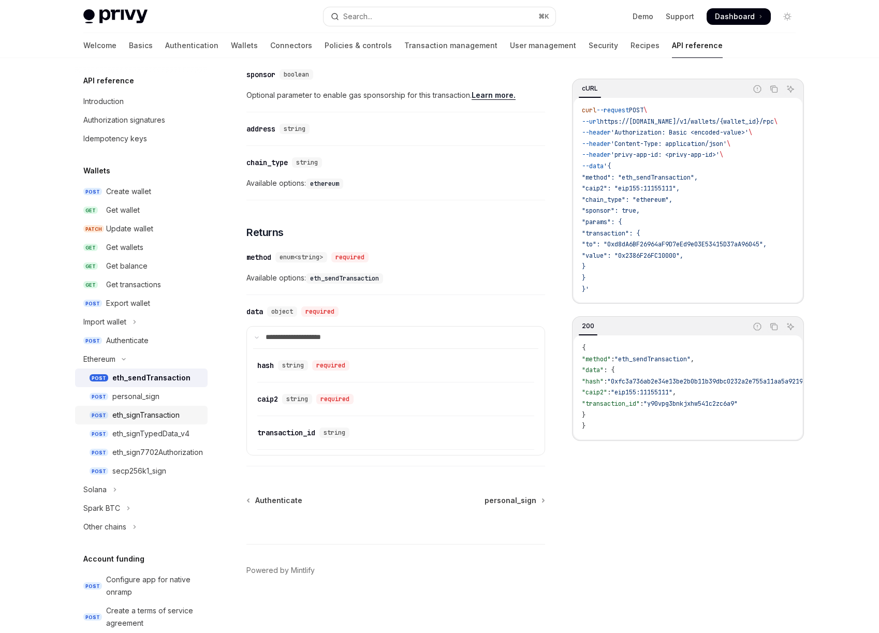
click at [176, 419] on div "eth_signTransaction" at bounding box center [145, 415] width 67 height 12
type textarea "*"
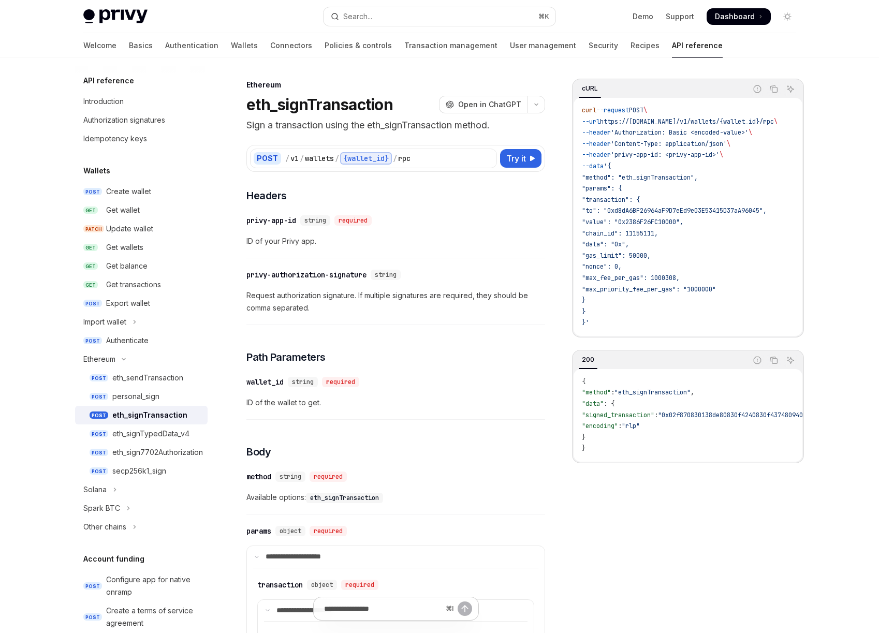
click at [333, 109] on h1 "eth_signTransaction" at bounding box center [319, 104] width 147 height 19
copy h1 "eth_signTransaction"
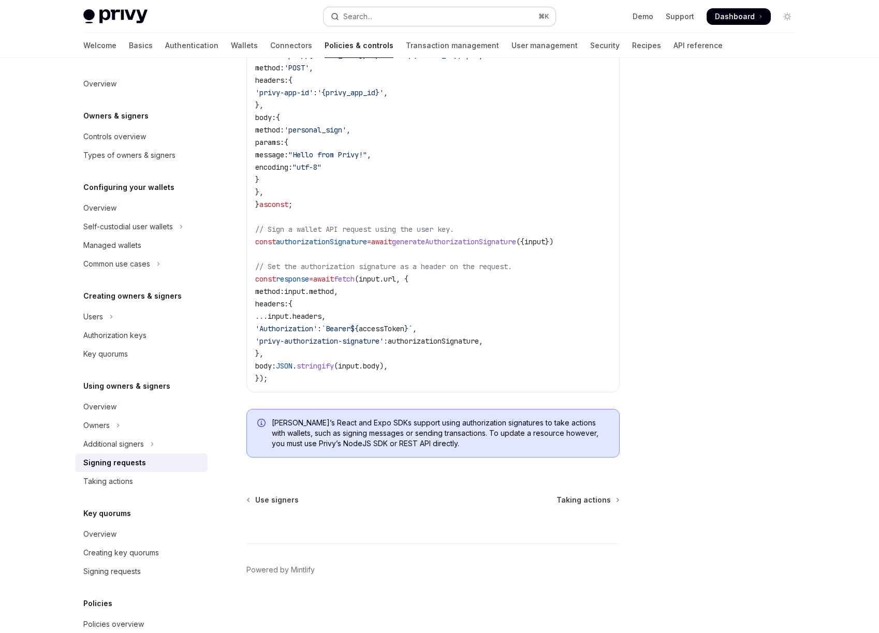
click at [375, 12] on button "Search... ⌘ K" at bounding box center [440, 16] width 232 height 19
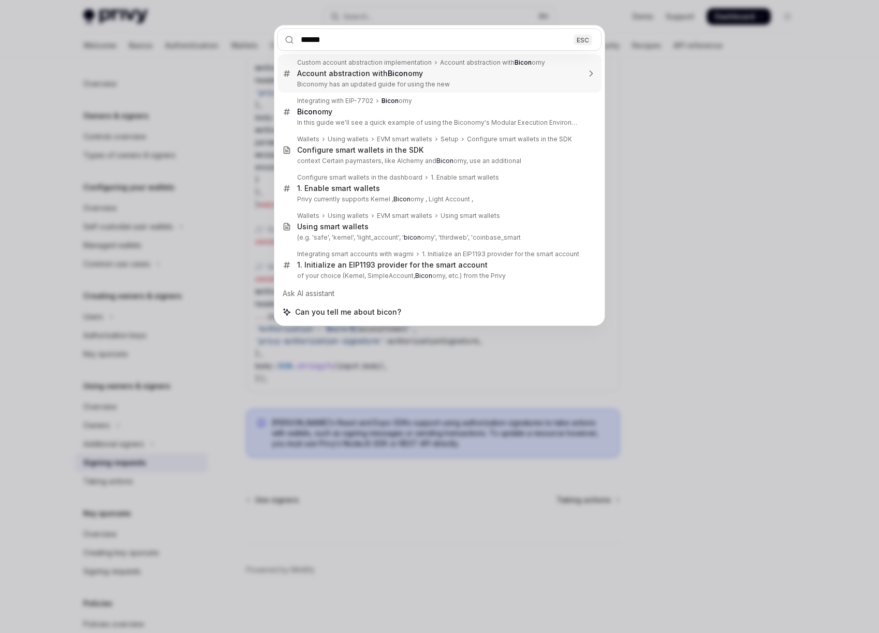
type input "*******"
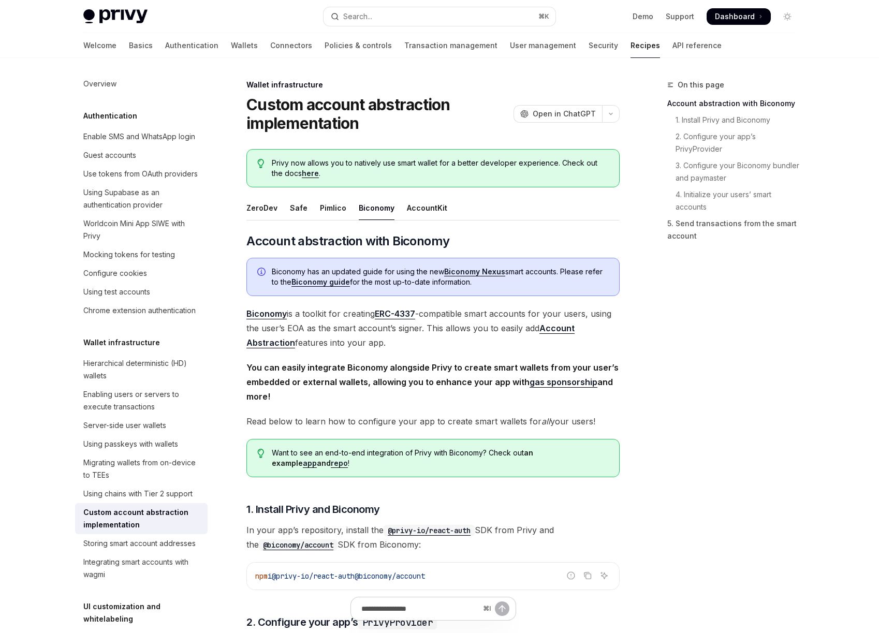
click at [302, 176] on link "here" at bounding box center [310, 173] width 17 height 9
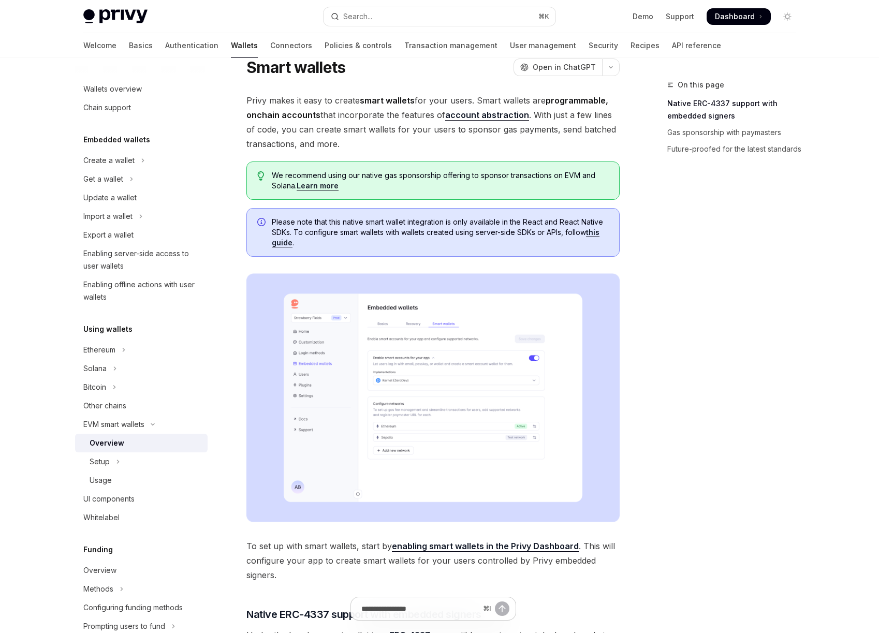
scroll to position [48, 0]
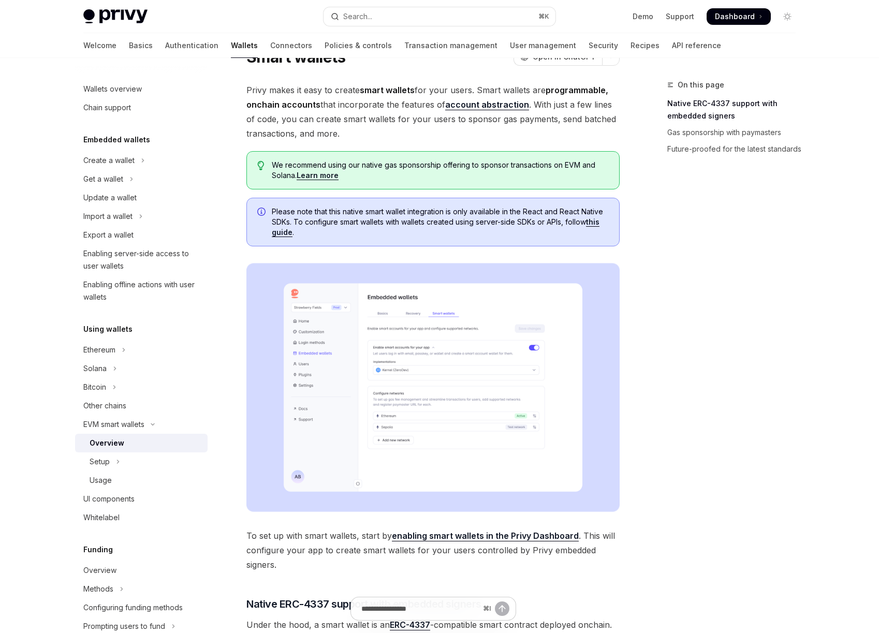
click at [326, 179] on link "Learn more" at bounding box center [318, 175] width 42 height 9
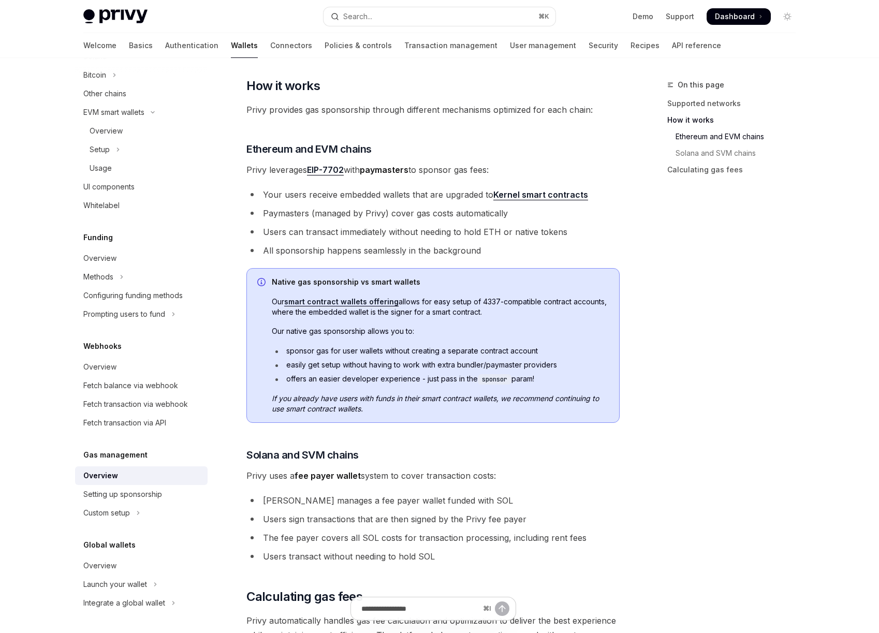
scroll to position [273, 0]
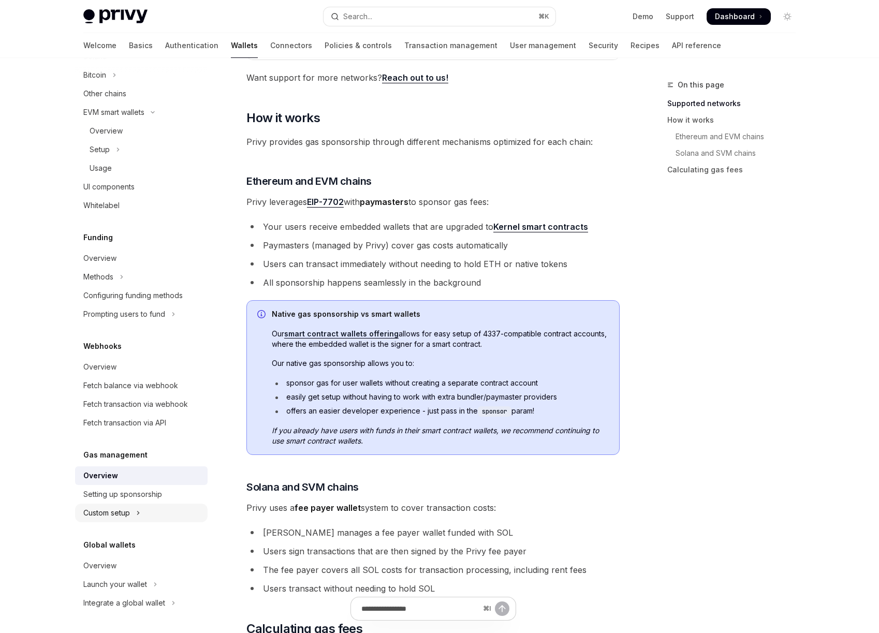
click at [149, 517] on button "Custom setup" at bounding box center [141, 513] width 133 height 19
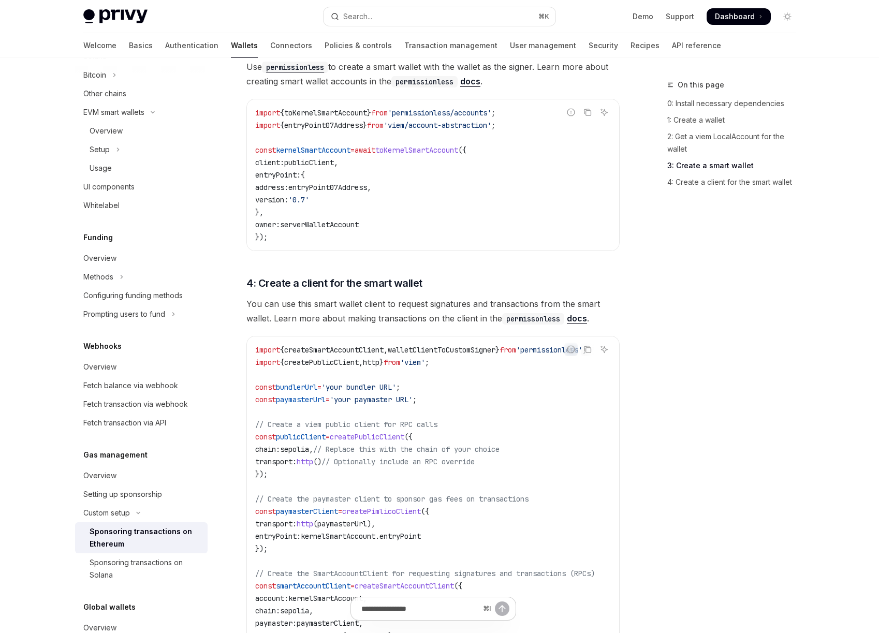
scroll to position [1216, 0]
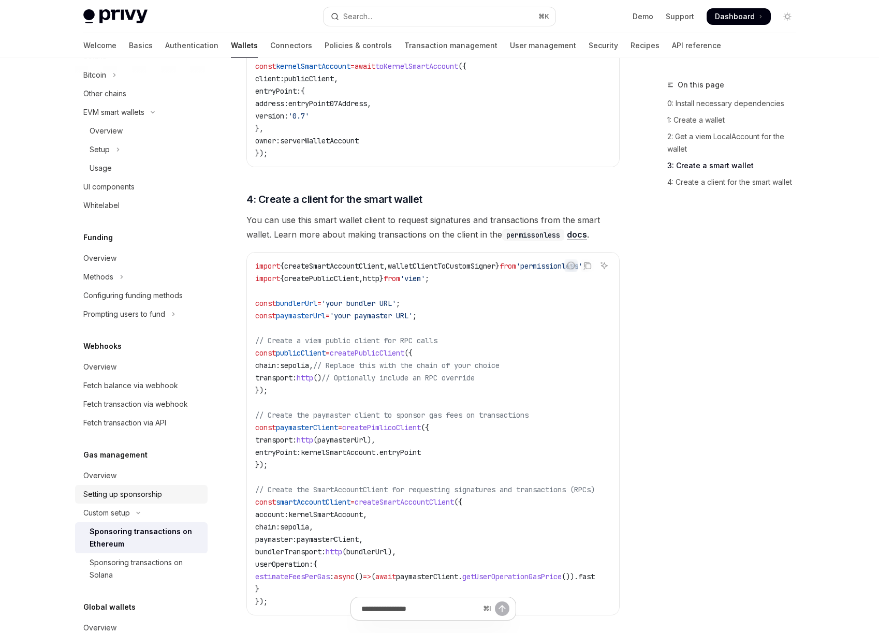
click at [148, 499] on div "Setting up sponsorship" at bounding box center [122, 494] width 79 height 12
type textarea "*"
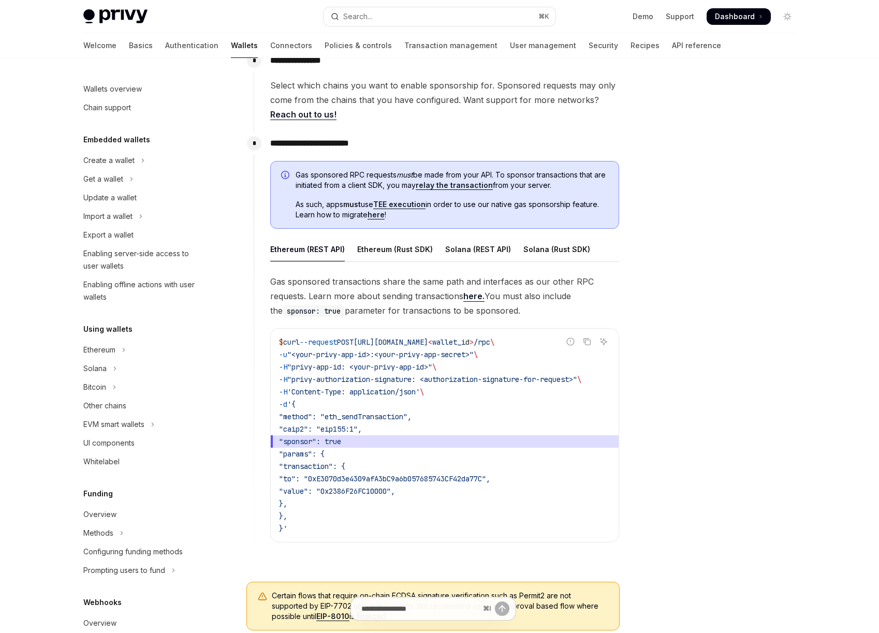
scroll to position [256, 0]
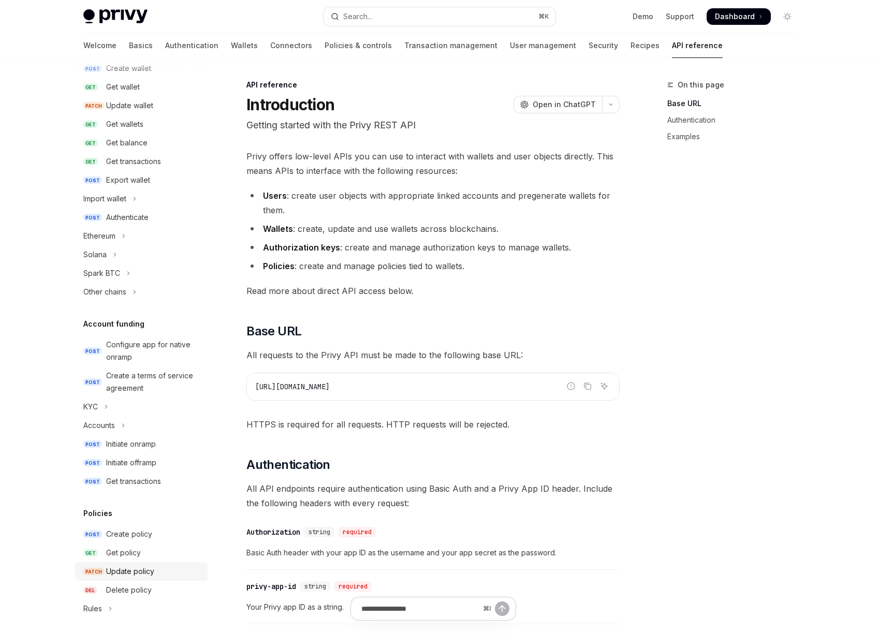
scroll to position [125, 0]
click at [118, 235] on button "Ethereum" at bounding box center [141, 234] width 133 height 19
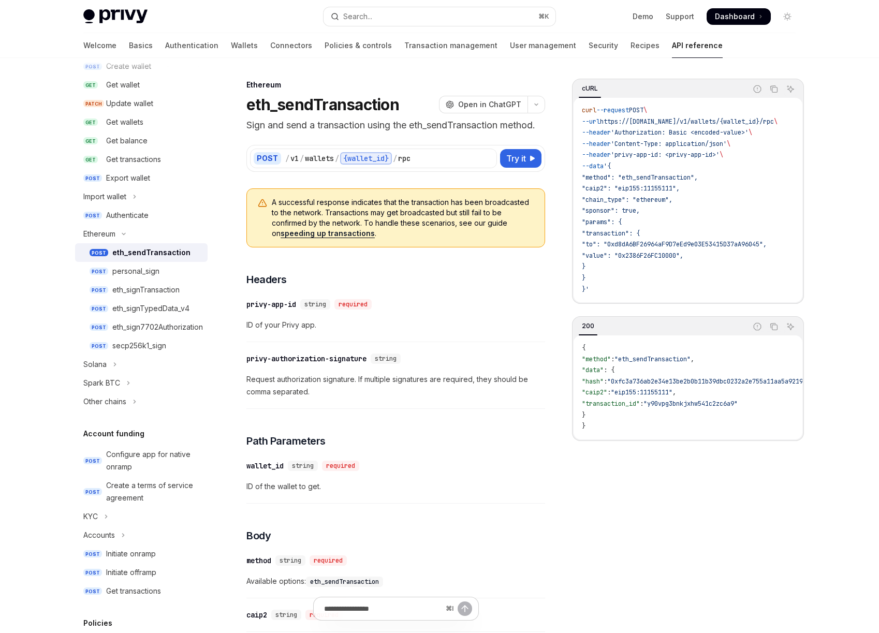
click at [163, 251] on div "eth_sendTransaction" at bounding box center [151, 252] width 78 height 12
type textarea "*"
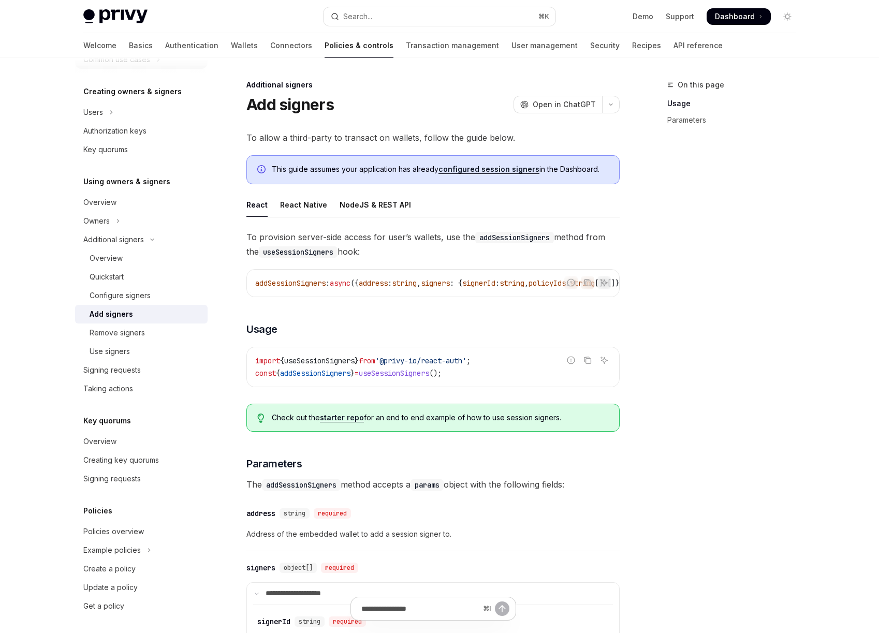
scroll to position [208, 0]
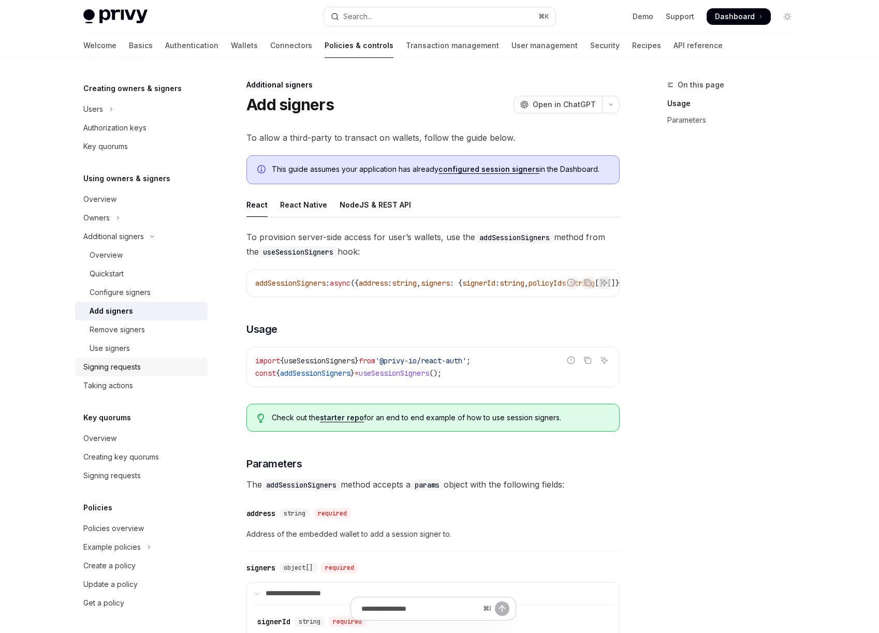
click at [138, 365] on div "Signing requests" at bounding box center [111, 367] width 57 height 12
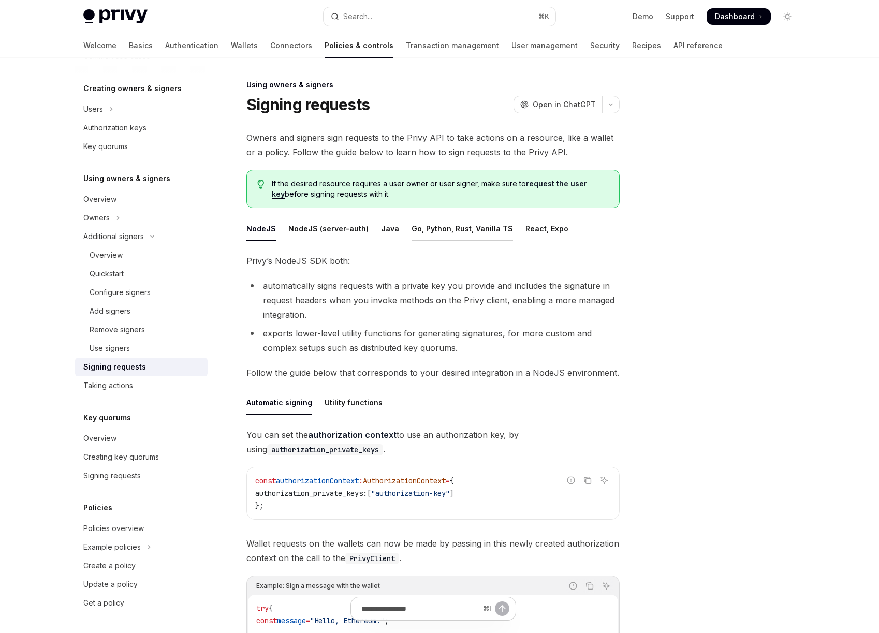
click at [464, 232] on div "Go, Python, Rust, Vanilla TS" at bounding box center [462, 228] width 101 height 24
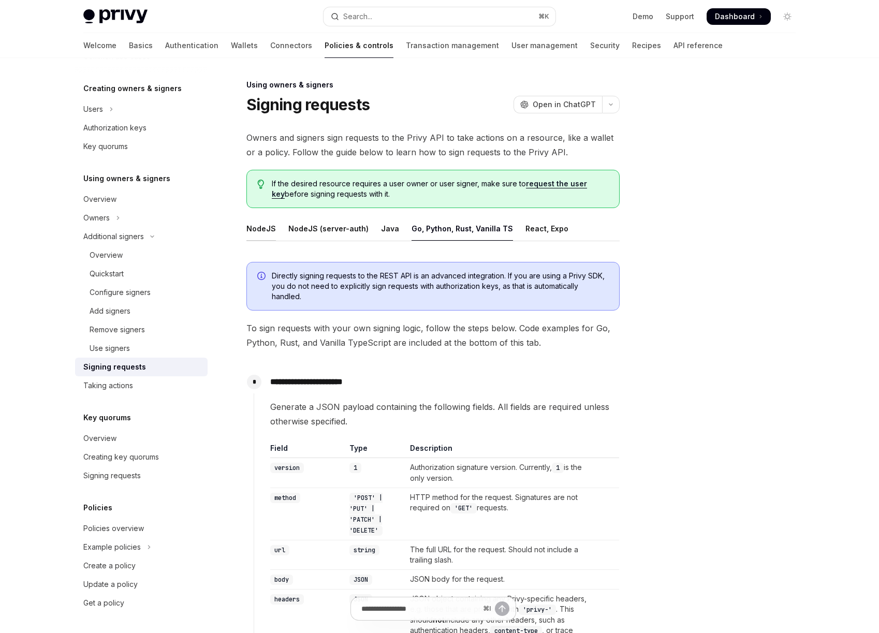
click at [270, 229] on div "NodeJS" at bounding box center [261, 228] width 30 height 24
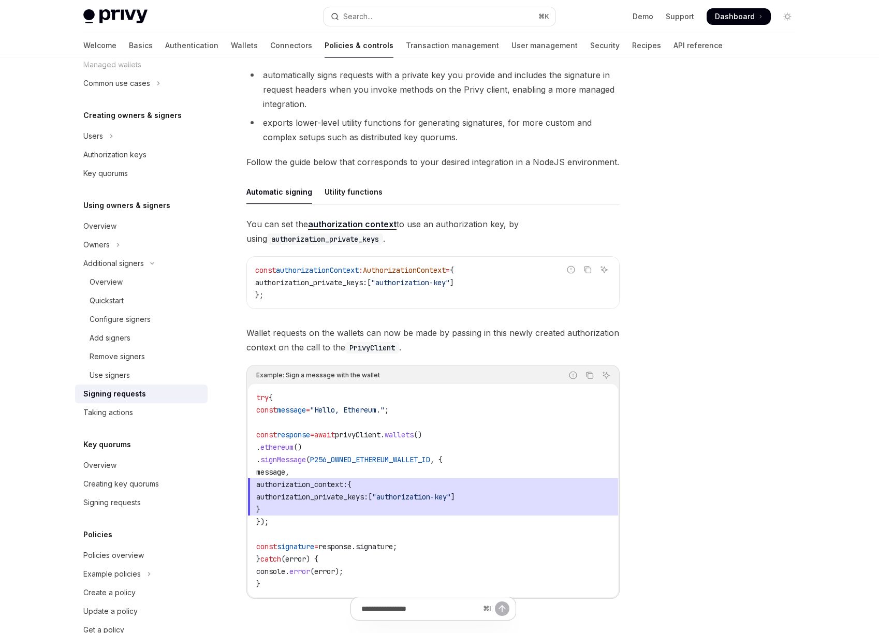
scroll to position [167, 0]
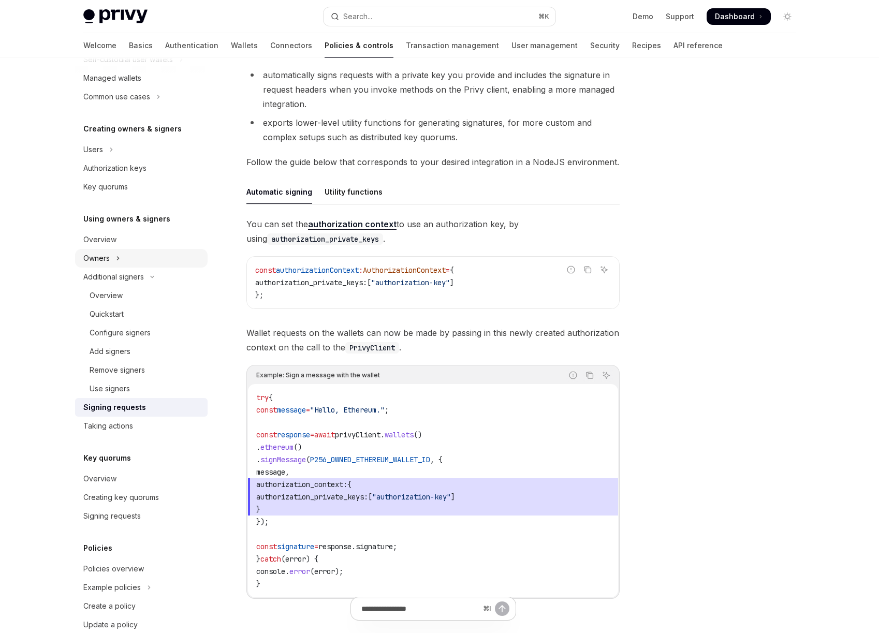
click at [119, 257] on icon "Toggle Owners section" at bounding box center [118, 258] width 4 height 12
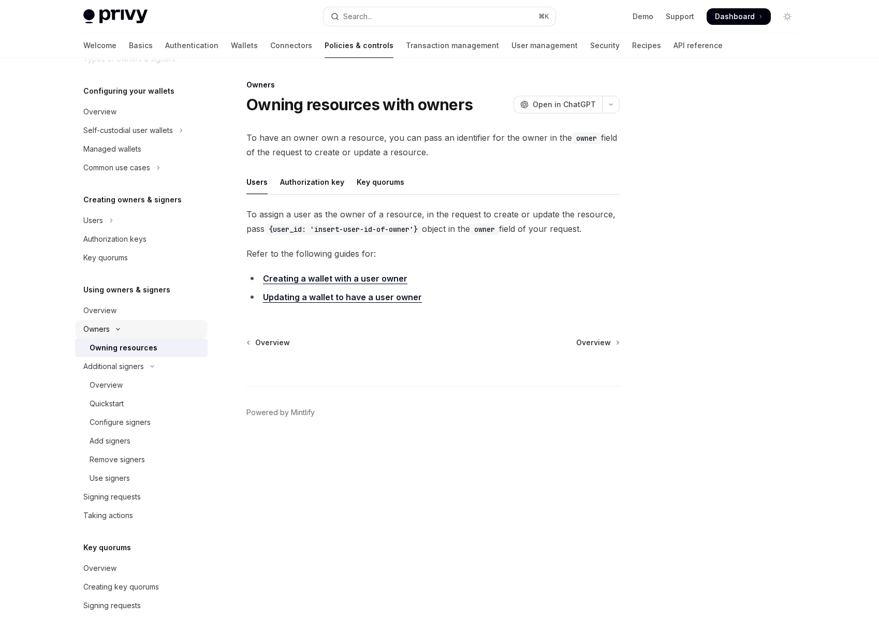
scroll to position [46, 0]
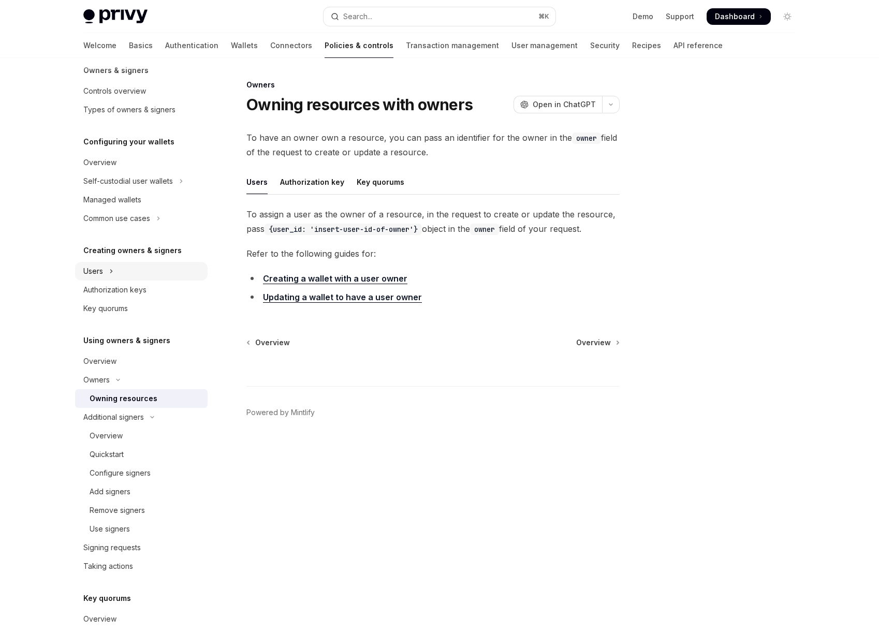
click at [132, 270] on button "Users" at bounding box center [141, 271] width 133 height 19
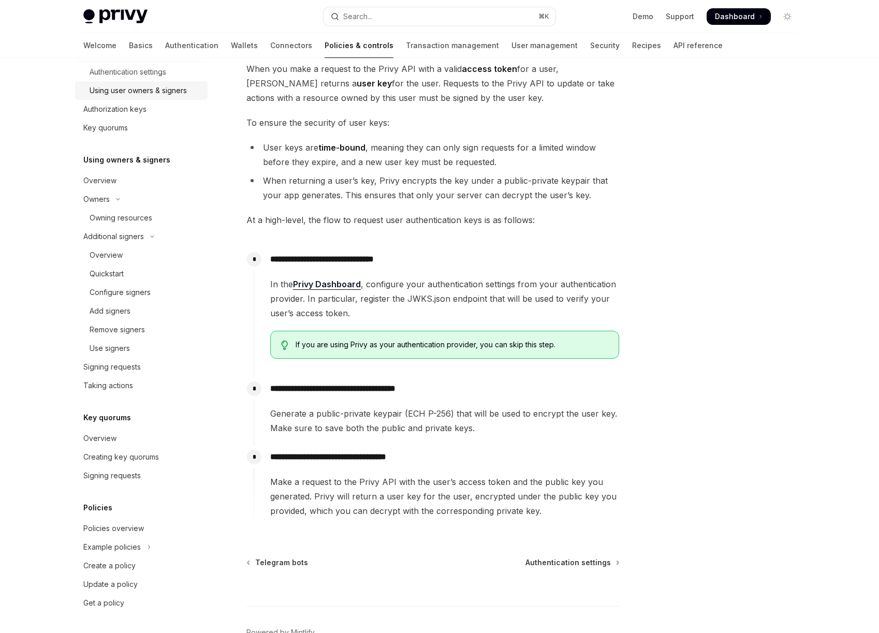
scroll to position [143, 0]
click at [145, 468] on link "Signing requests" at bounding box center [141, 476] width 133 height 19
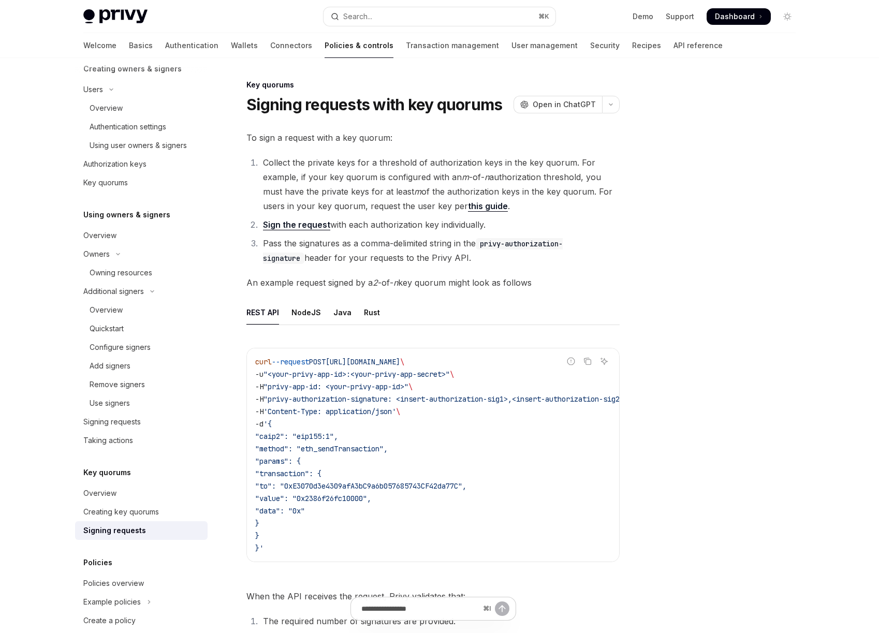
scroll to position [282, 0]
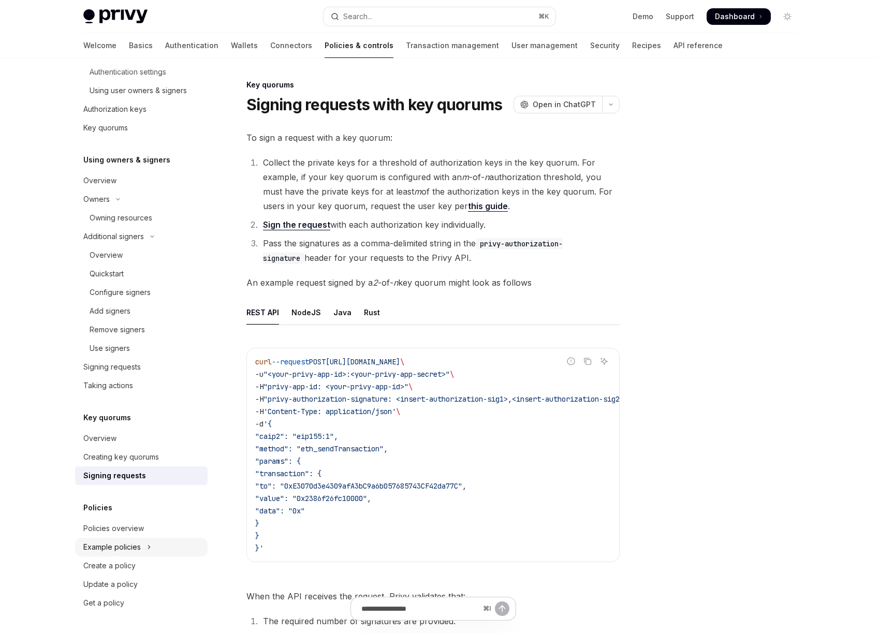
click at [129, 549] on div "Example policies" at bounding box center [111, 547] width 57 height 12
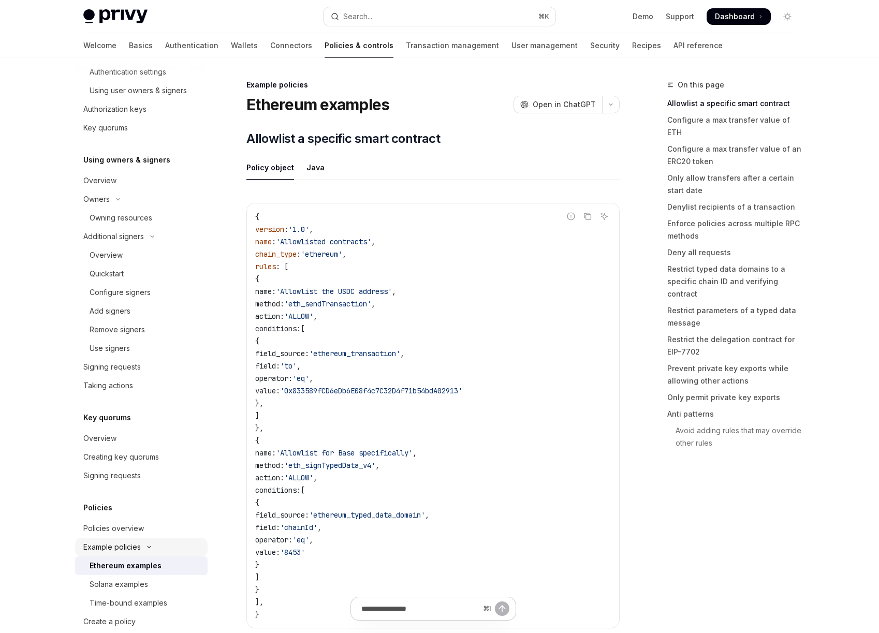
scroll to position [338, 0]
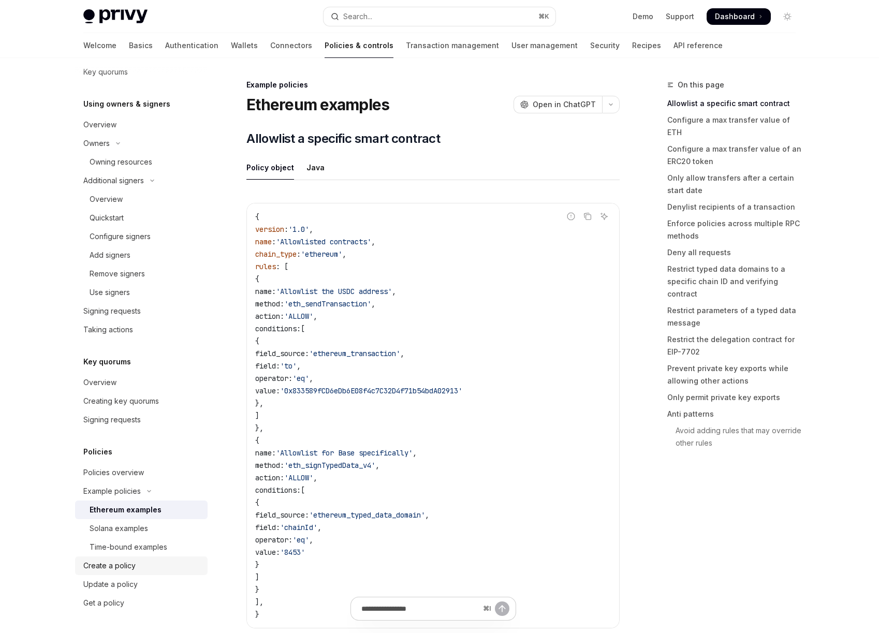
click at [123, 573] on link "Create a policy" at bounding box center [141, 566] width 133 height 19
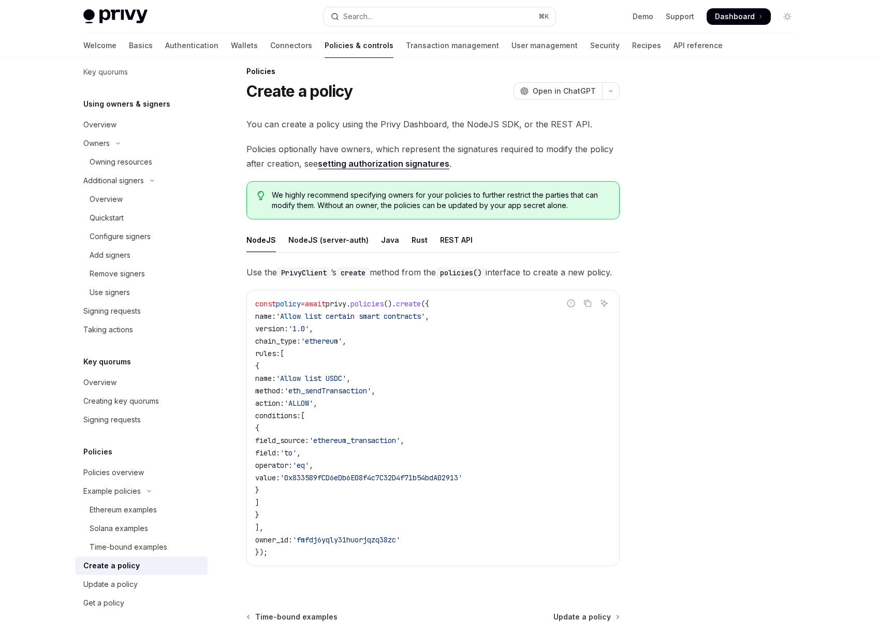
scroll to position [145, 0]
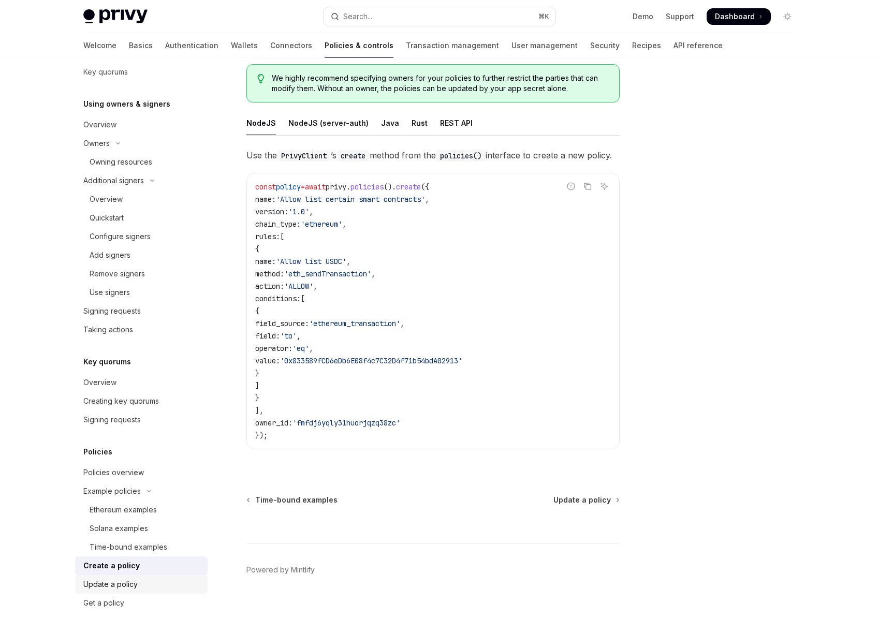
click at [136, 586] on div "Update a policy" at bounding box center [110, 584] width 54 height 12
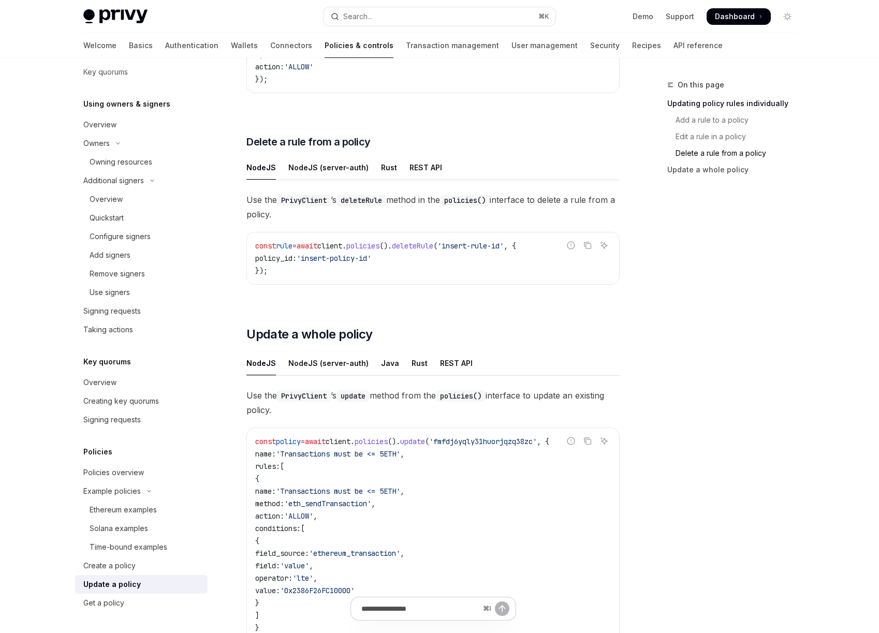
scroll to position [1044, 0]
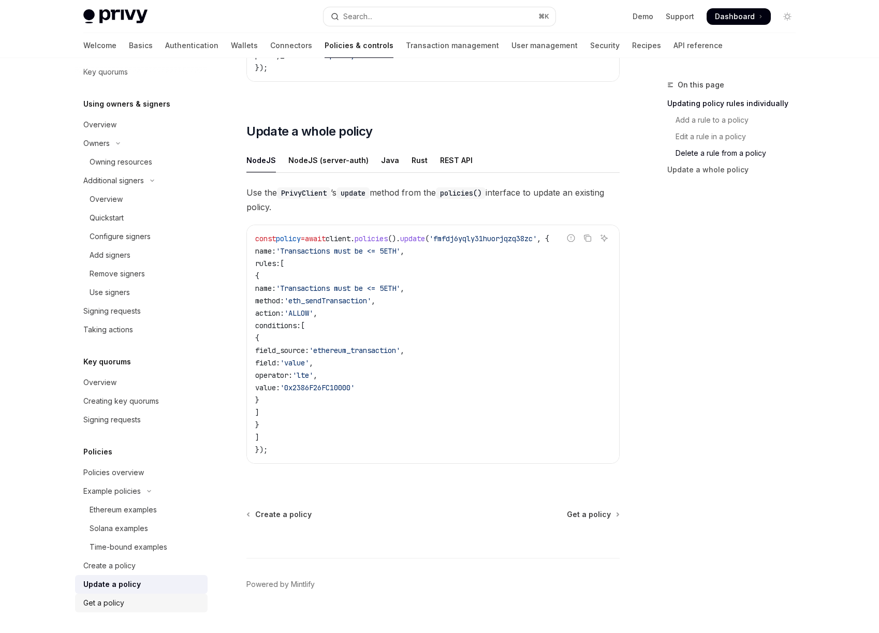
click at [109, 604] on div "Get a policy" at bounding box center [103, 603] width 41 height 12
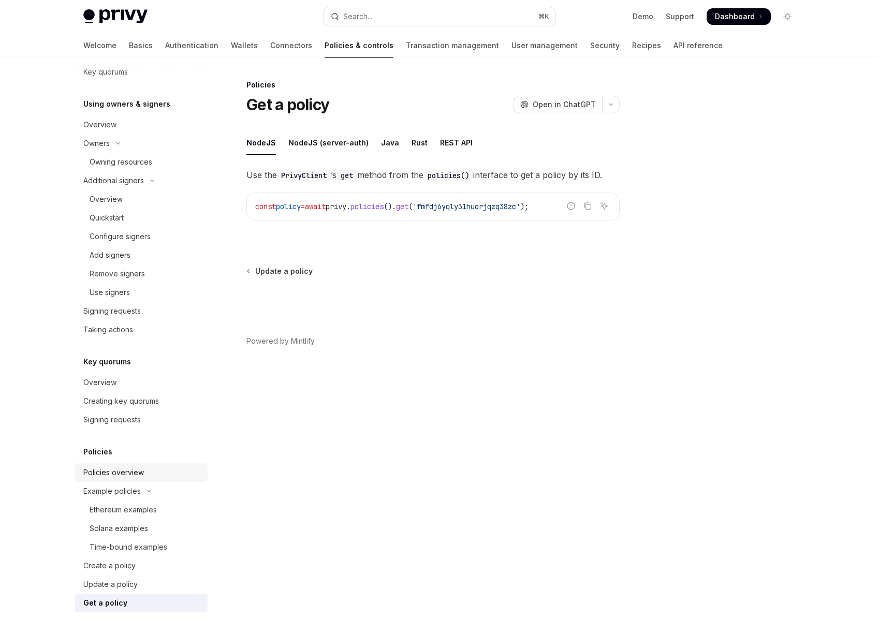
click at [141, 474] on div "Policies overview" at bounding box center [113, 473] width 61 height 12
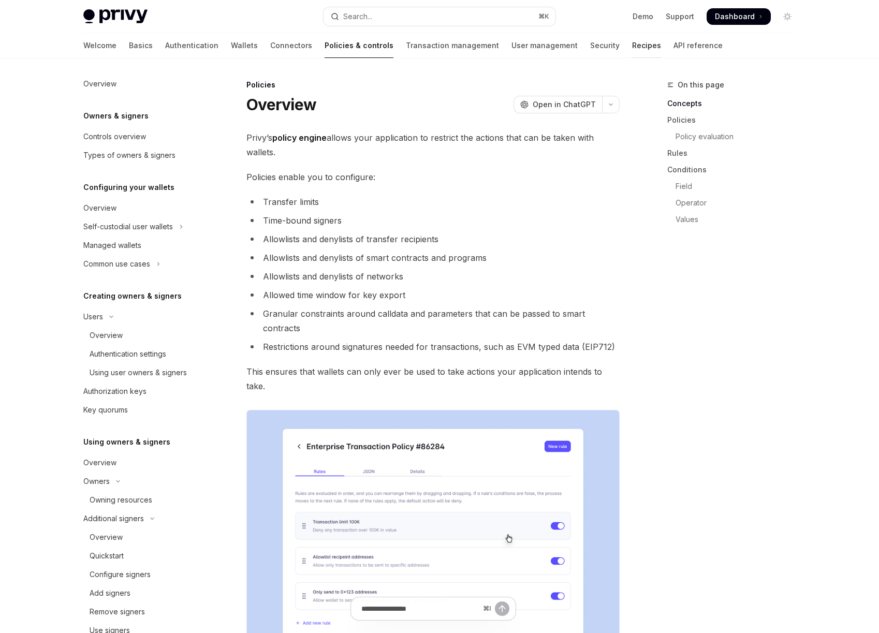
click at [632, 43] on link "Recipes" at bounding box center [646, 45] width 29 height 25
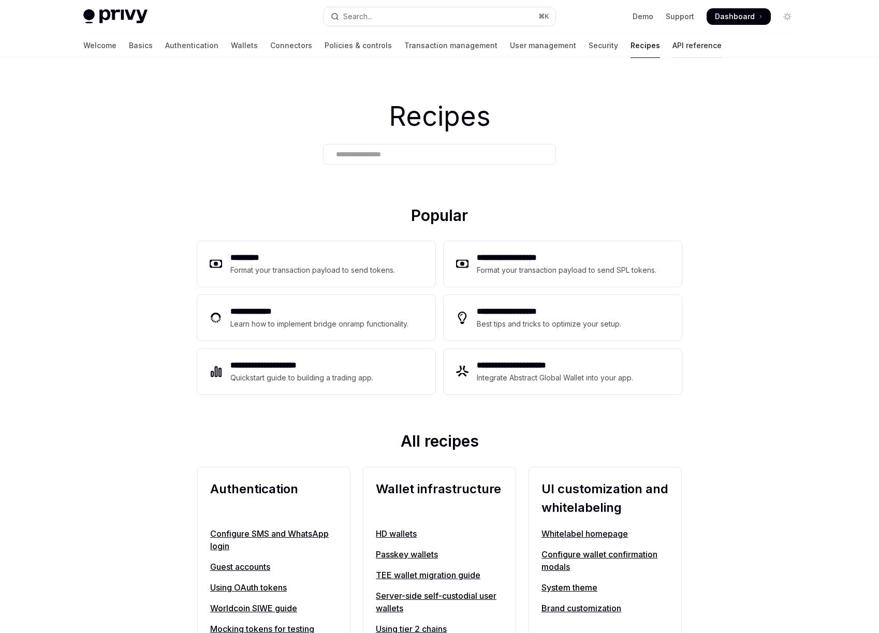
click at [673, 55] on link "API reference" at bounding box center [697, 45] width 49 height 25
type textarea "*"
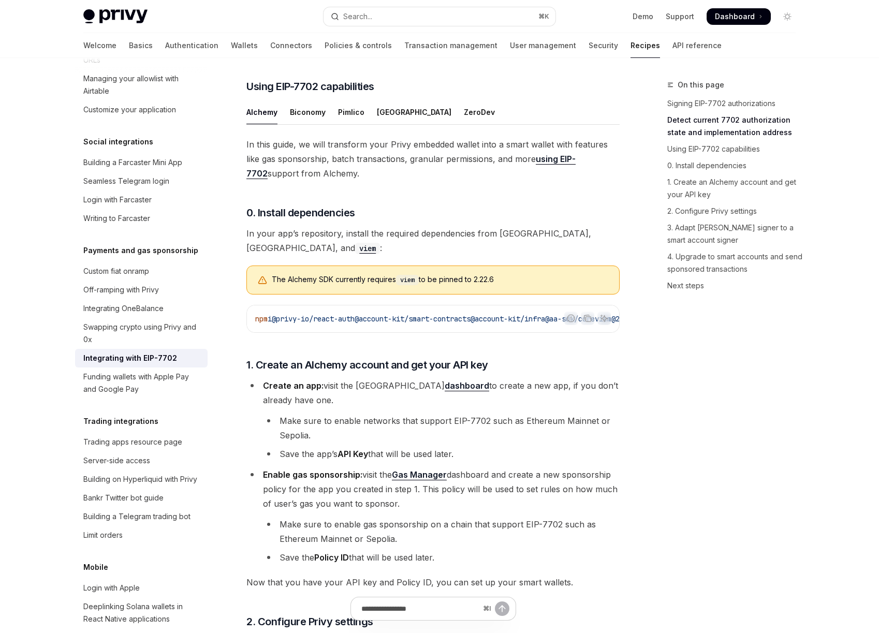
scroll to position [817, 0]
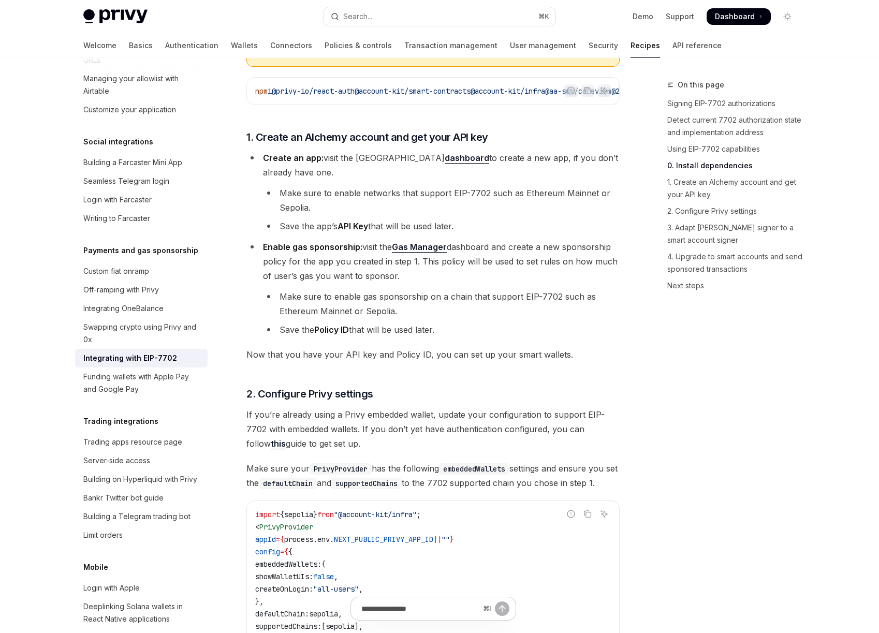
scroll to position [1043, 0]
drag, startPoint x: 450, startPoint y: 201, endPoint x: 487, endPoint y: 201, distance: 36.8
click at [487, 201] on li "Make sure to enable networks that support EIP-7702 such as Ethereum Mainnet or …" at bounding box center [441, 200] width 357 height 29
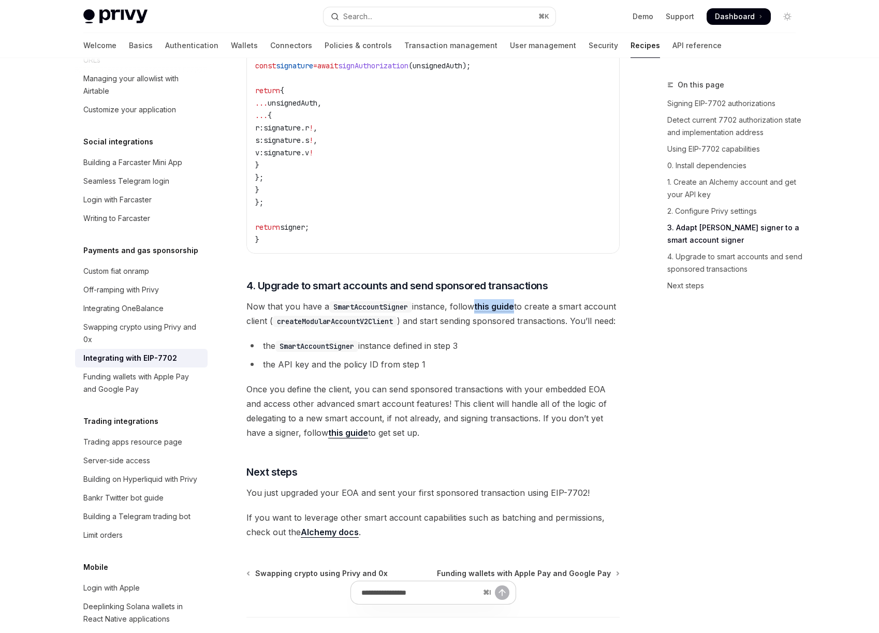
scroll to position [2217, 0]
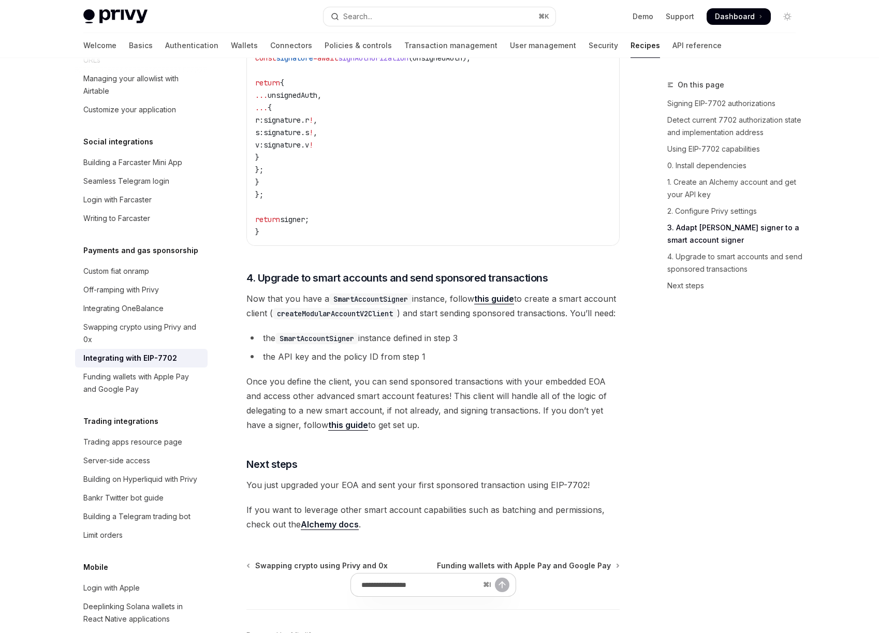
click at [648, 455] on div "On this page Signing EIP-7702 authorizations Detect current 7702 authorization …" at bounding box center [725, 356] width 157 height 555
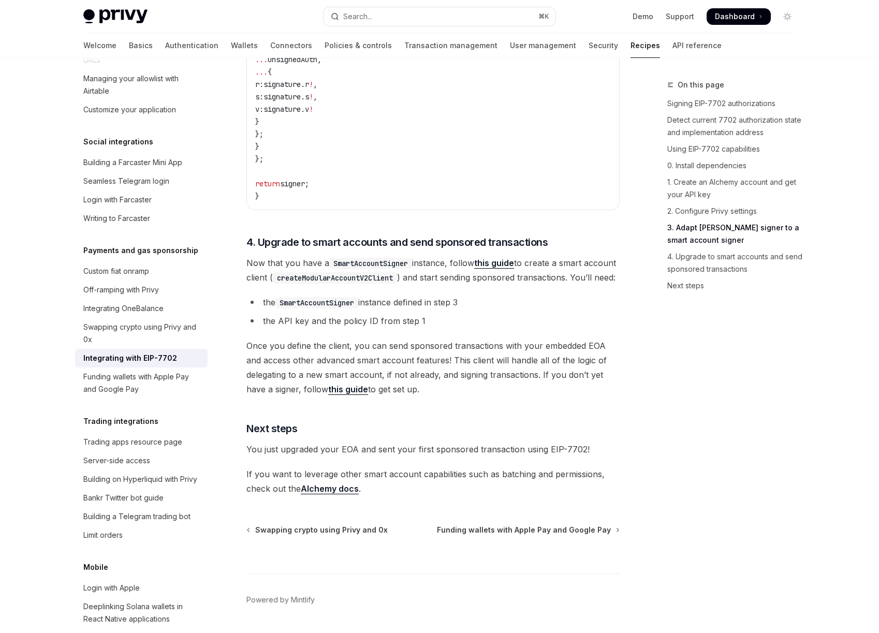
scroll to position [2253, 0]
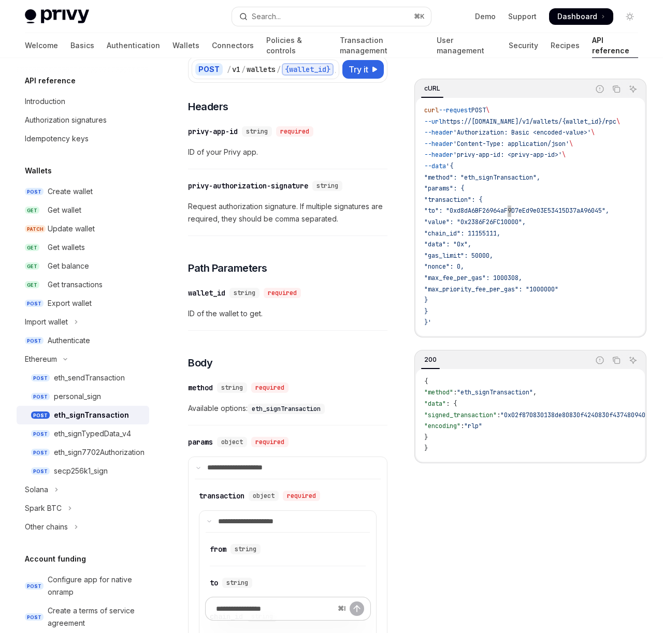
scroll to position [16, 0]
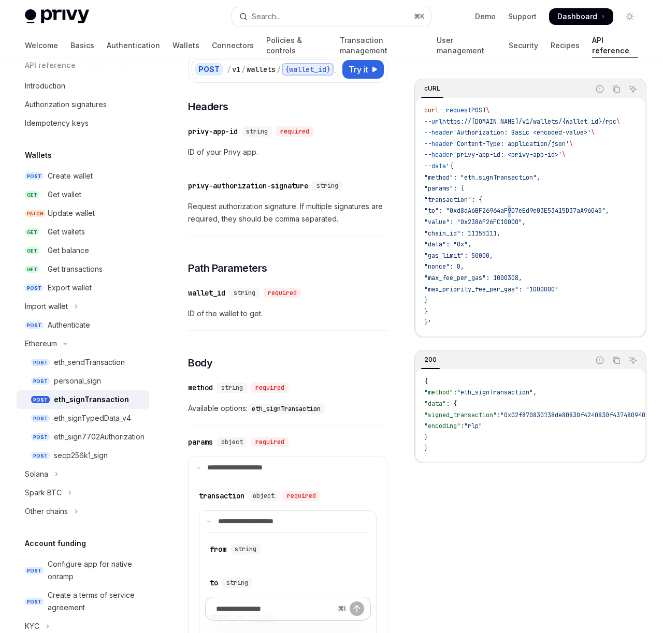
type textarea "*"
